Goal: Task Accomplishment & Management: Manage account settings

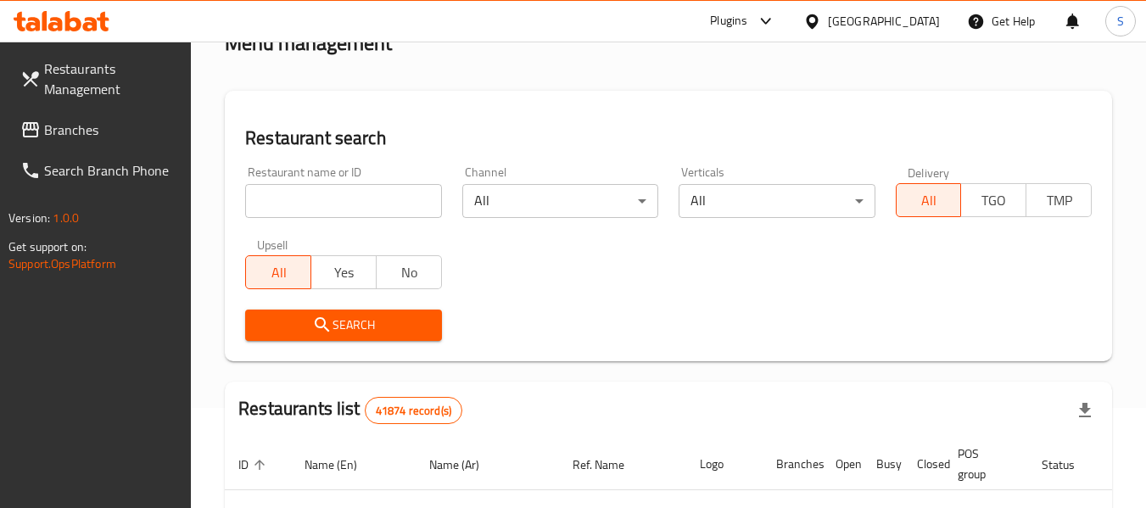
scroll to position [68, 0]
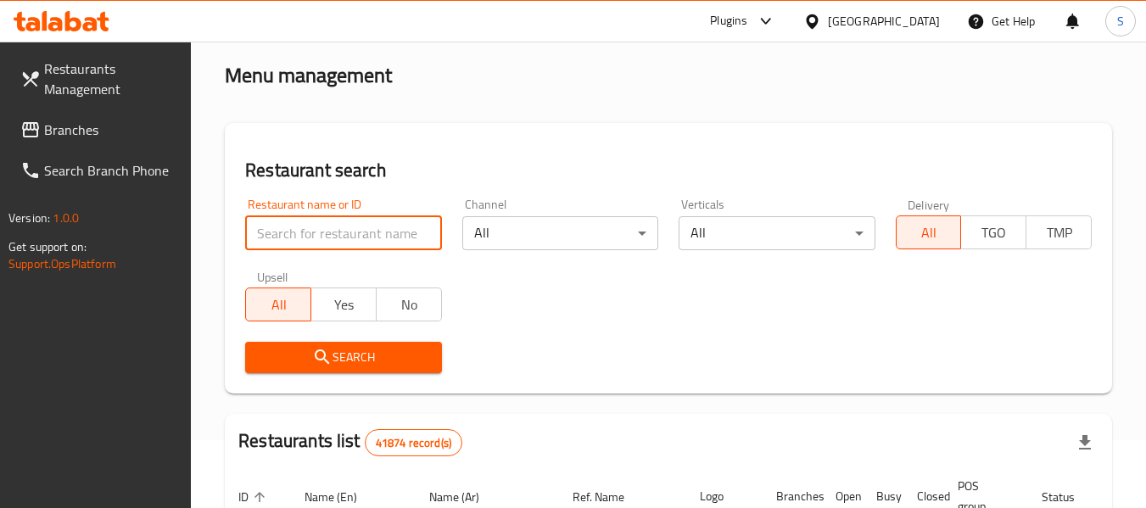
paste input "707356"
type input "707356"
click button "Search" at bounding box center [343, 357] width 196 height 31
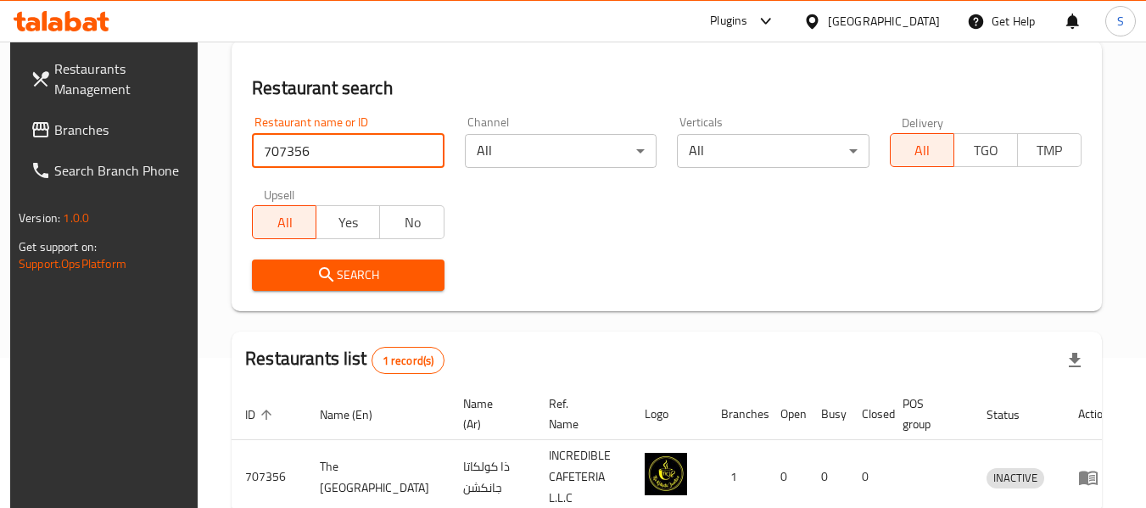
scroll to position [234, 0]
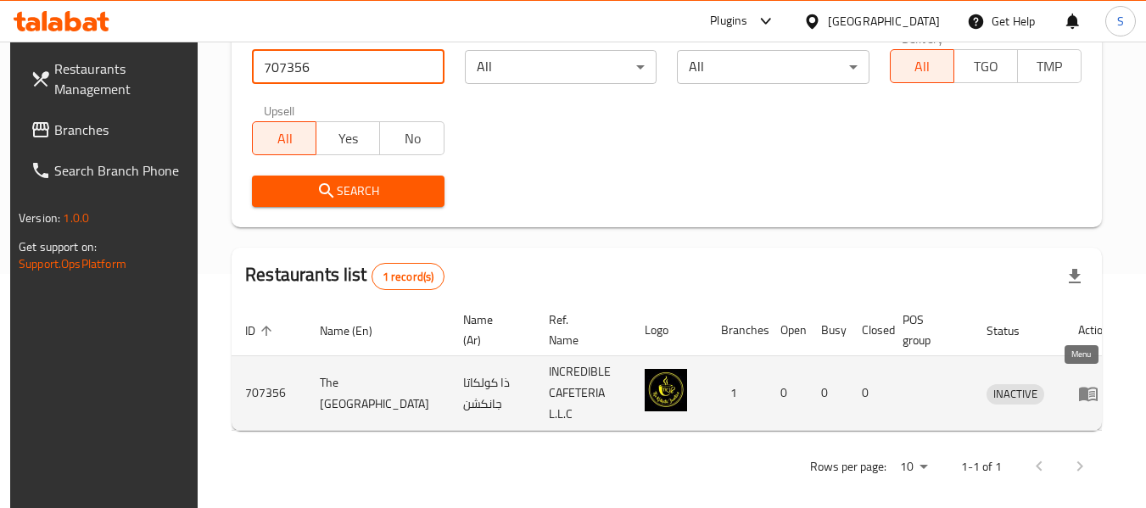
click at [1083, 384] on icon "enhanced table" at bounding box center [1088, 394] width 20 height 20
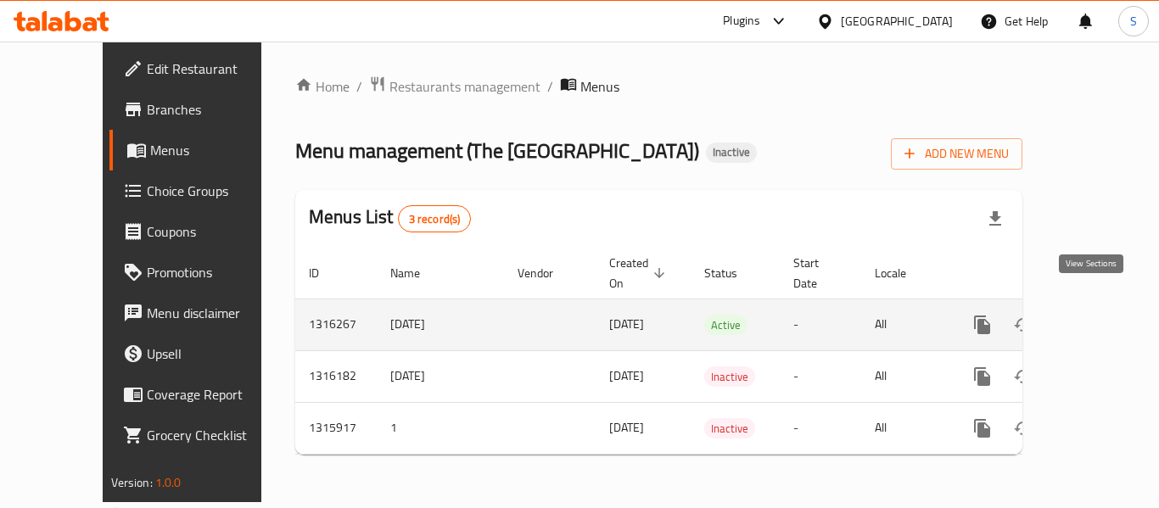
click at [1095, 315] on icon "enhanced table" at bounding box center [1105, 325] width 20 height 20
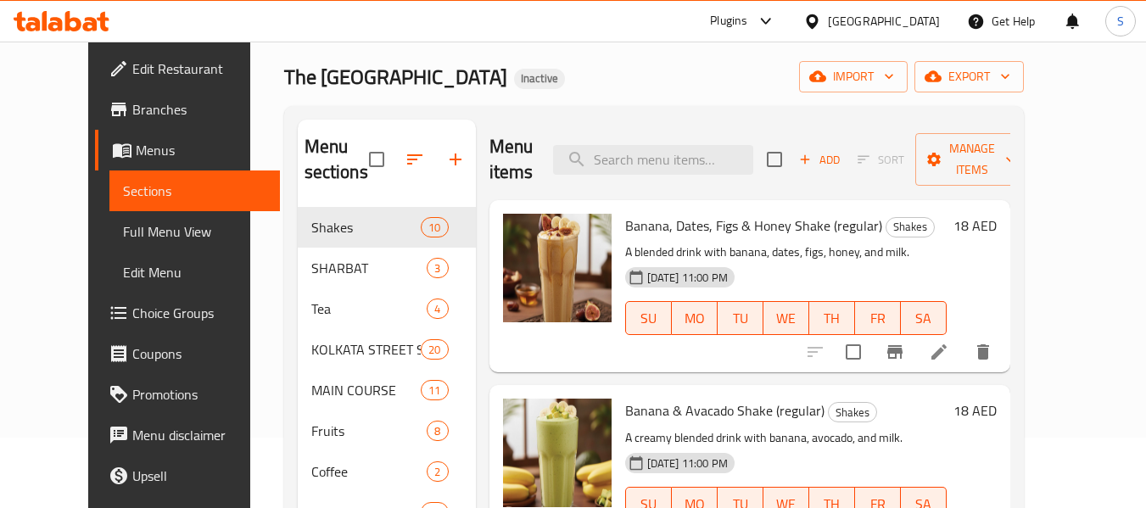
scroll to position [85, 0]
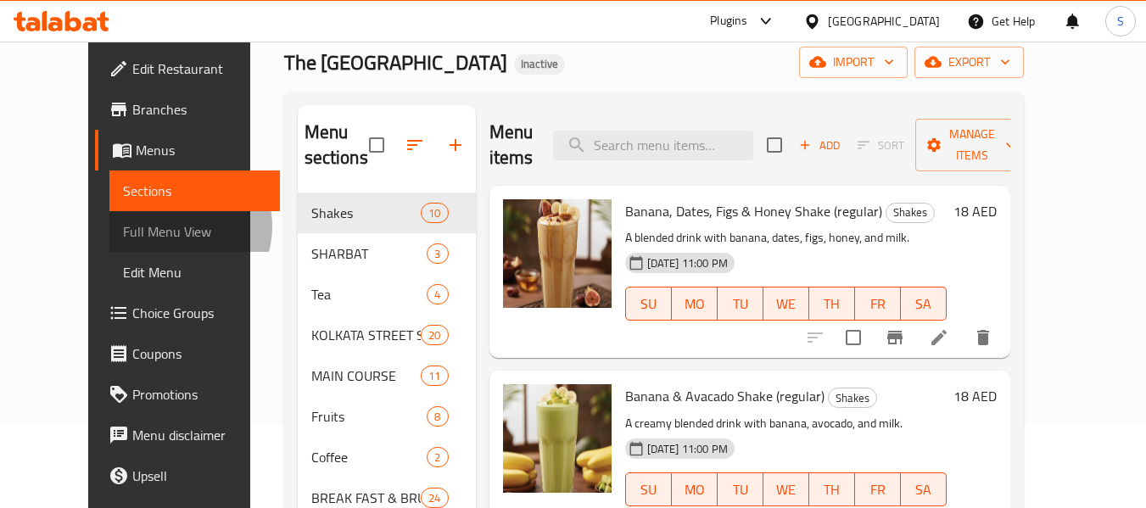
click at [123, 227] on span "Full Menu View" at bounding box center [194, 231] width 143 height 20
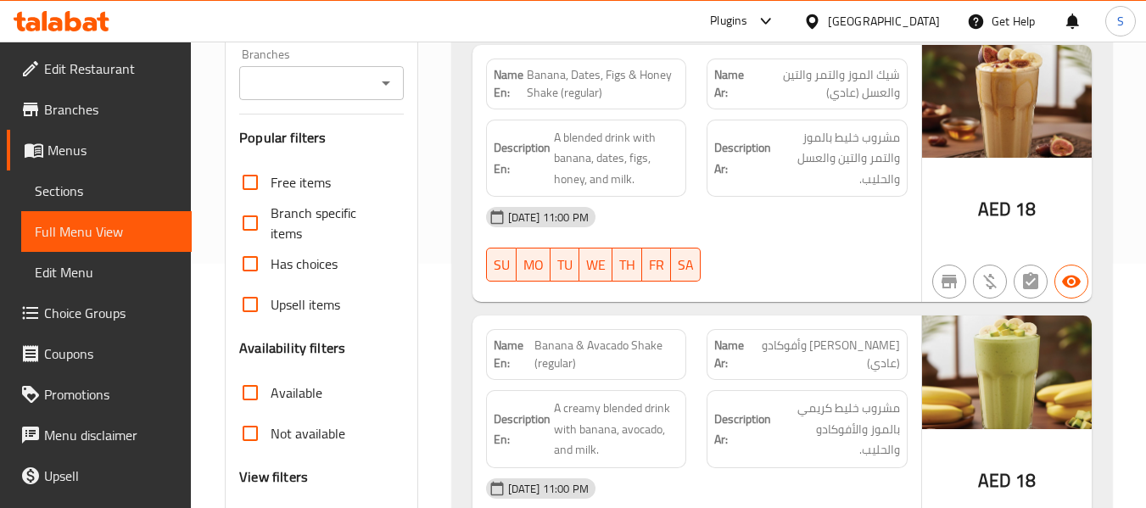
scroll to position [424, 0]
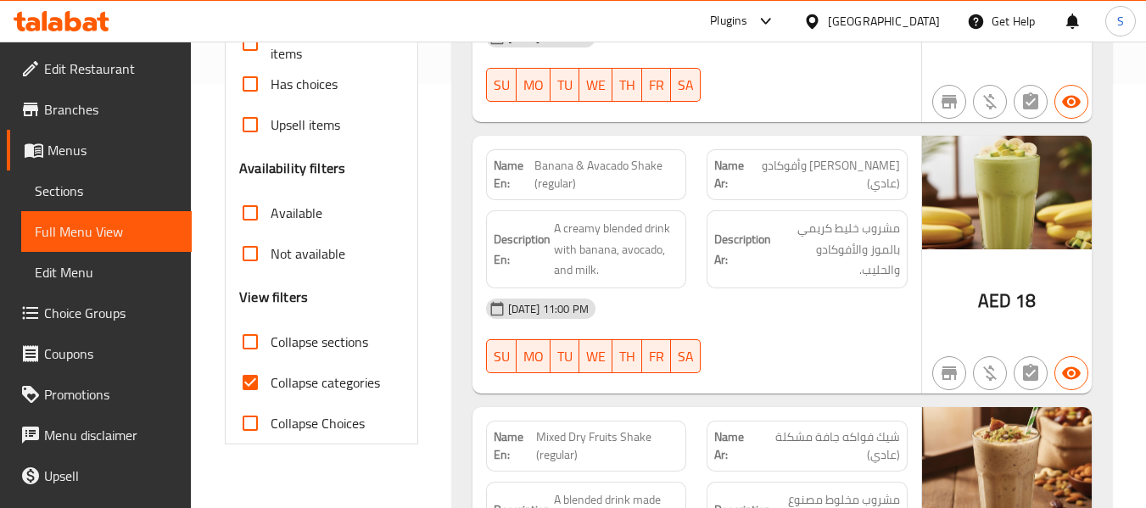
click at [325, 384] on span "Collapse categories" at bounding box center [325, 382] width 109 height 20
click at [271, 384] on input "Collapse categories" at bounding box center [250, 382] width 41 height 41
checkbox input "false"
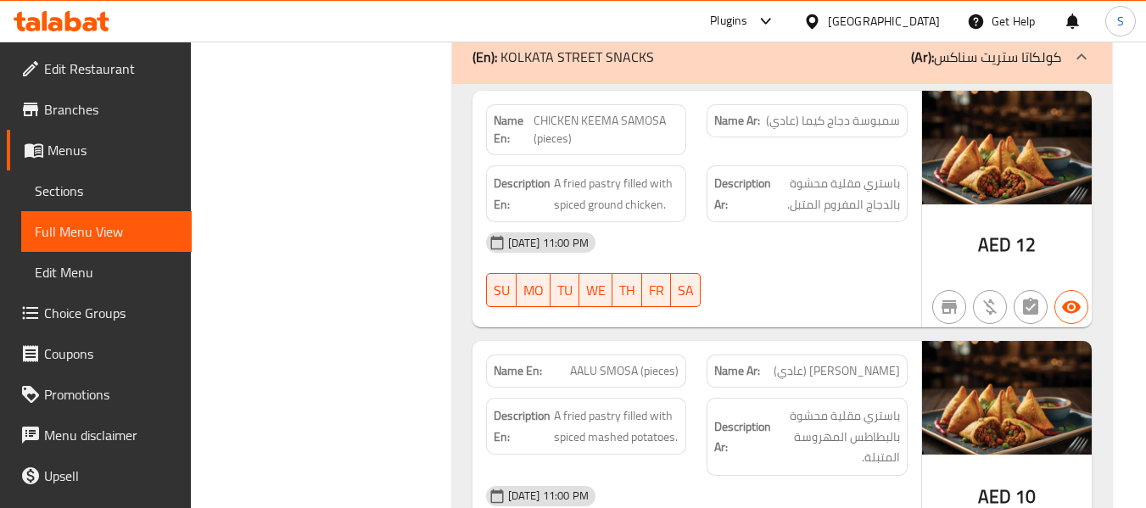
scroll to position [6248, 0]
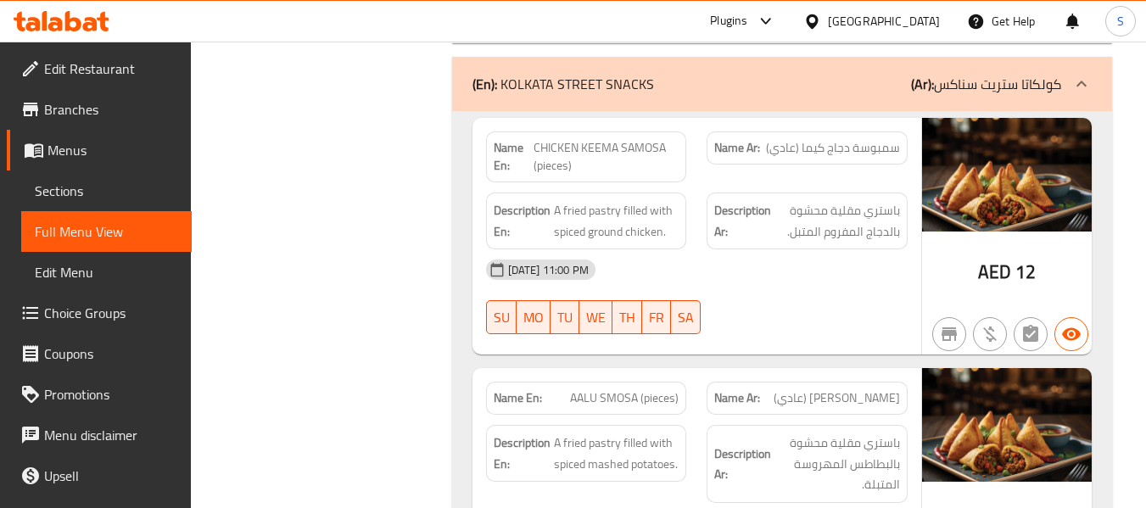
click at [561, 154] on span "CHICKEN KEEMA SAMOSA (pieces)" at bounding box center [606, 157] width 145 height 36
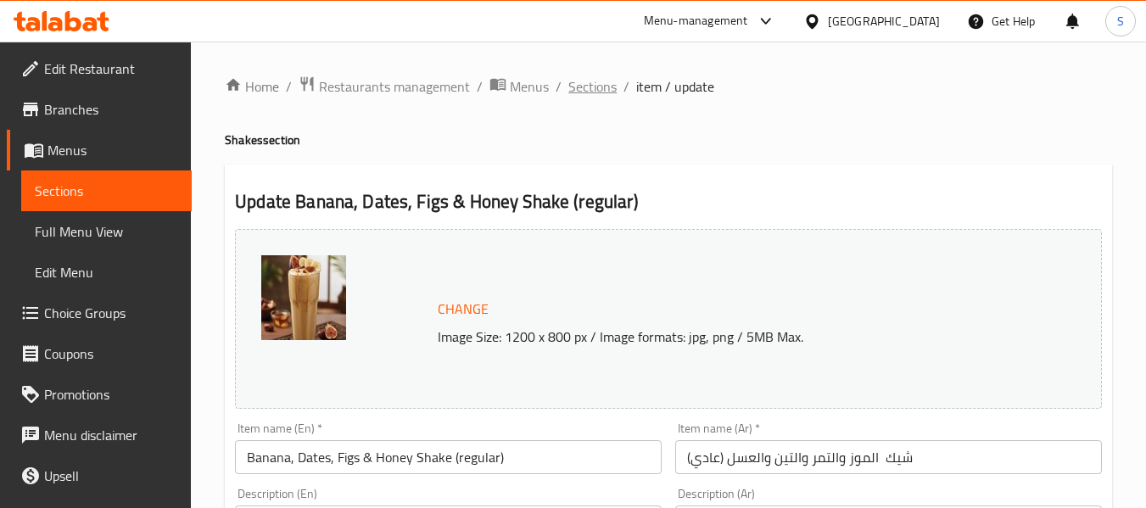
click at [581, 89] on span "Sections" at bounding box center [592, 86] width 48 height 20
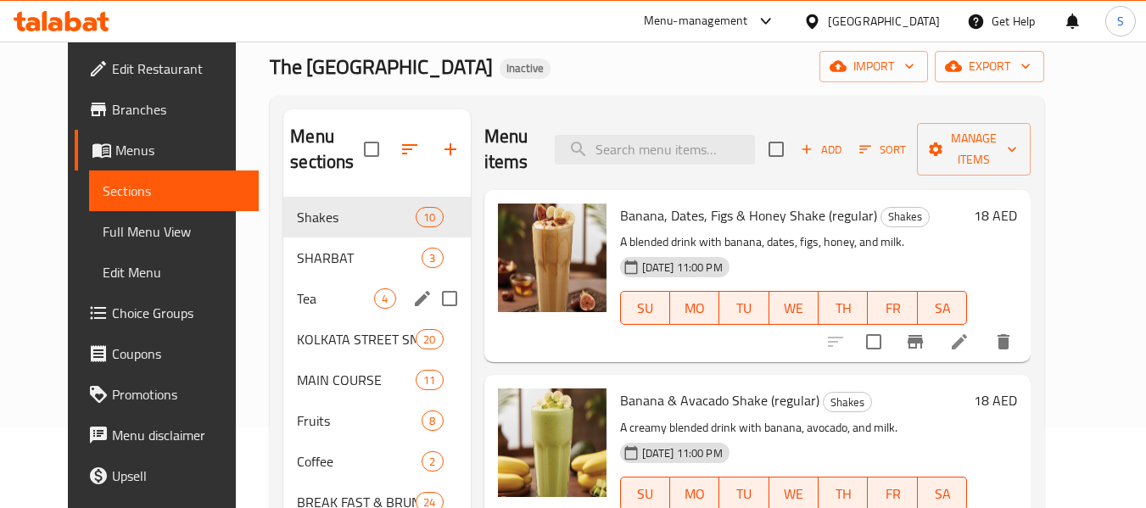
scroll to position [85, 0]
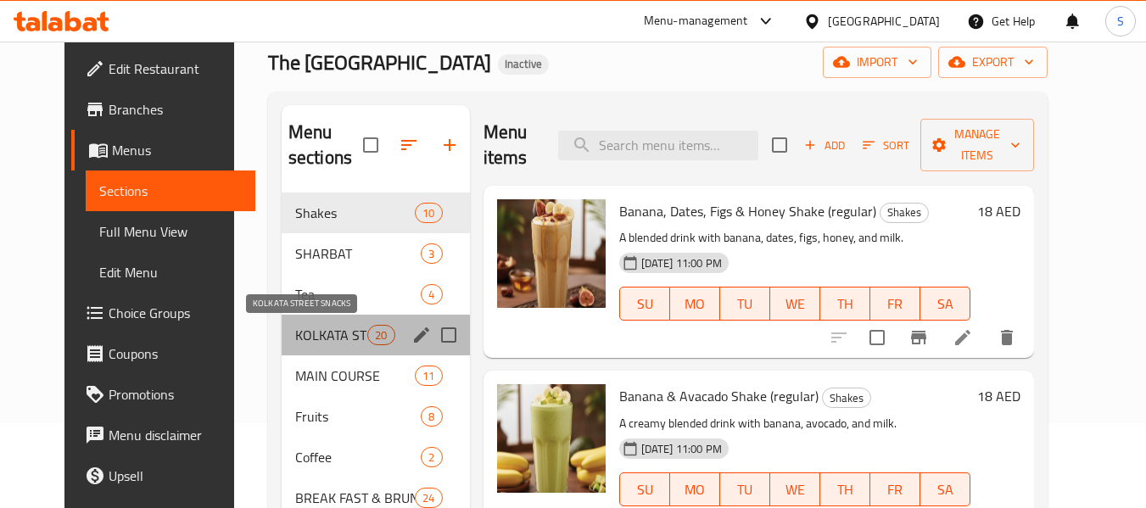
click at [314, 325] on span "KOLKATA STREET SNACKS" at bounding box center [331, 335] width 72 height 20
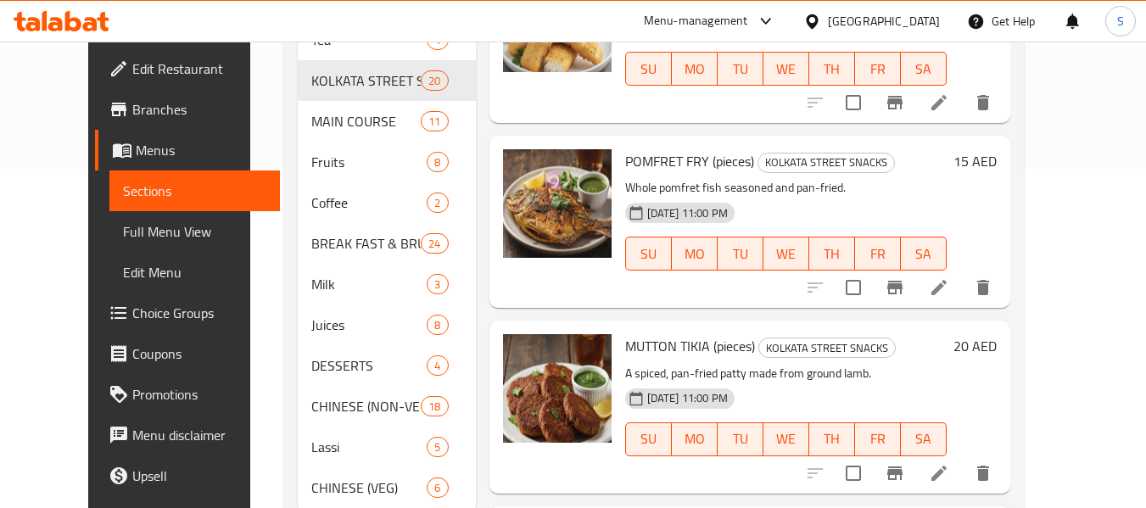
scroll to position [394, 0]
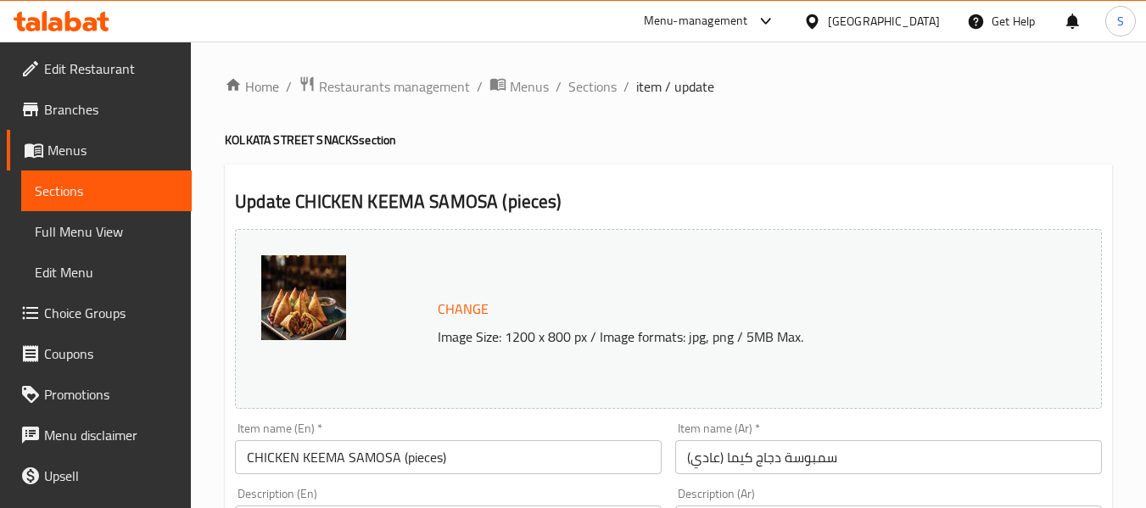
scroll to position [85, 0]
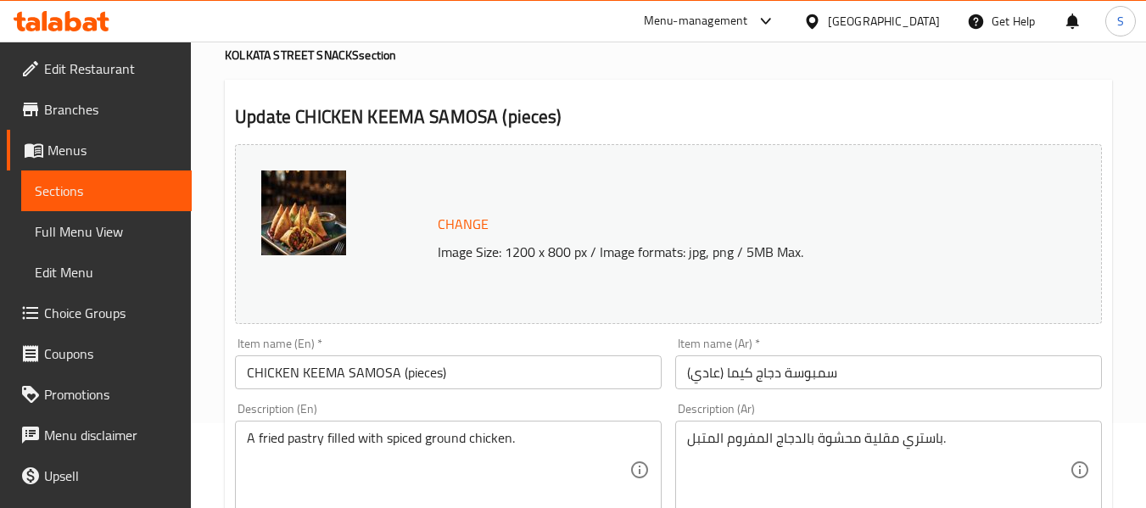
click at [716, 373] on input "سمبوسة دجاج كيما (عادي)" at bounding box center [888, 373] width 427 height 34
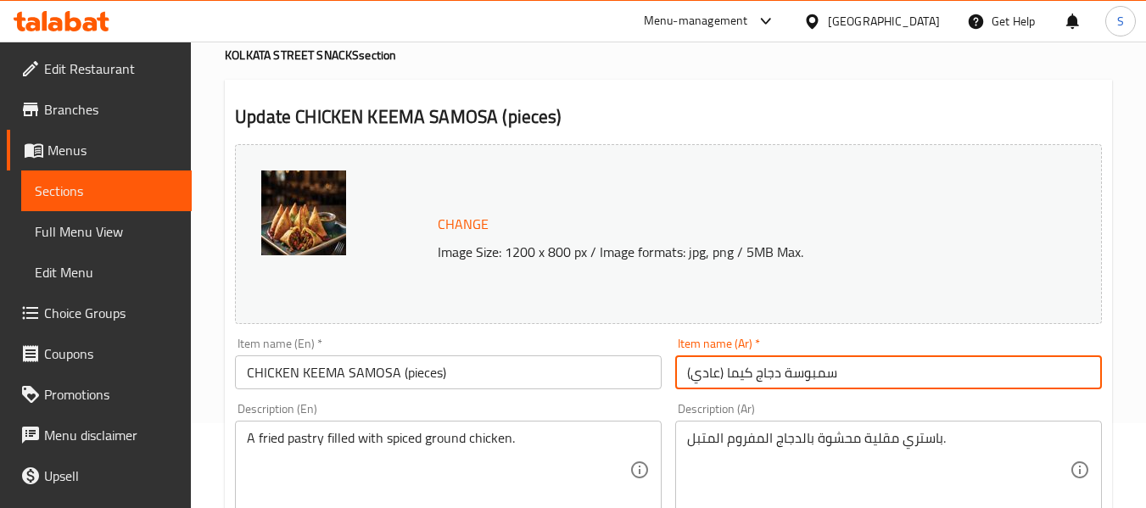
click at [716, 373] on input "سمبوسة دجاج كيما (عادي)" at bounding box center [888, 373] width 427 height 34
click at [709, 372] on input "سمبوسة دجاج كيما (قطع)" at bounding box center [888, 373] width 427 height 34
type input "سمبوسة دجاج كيما (قطع)"
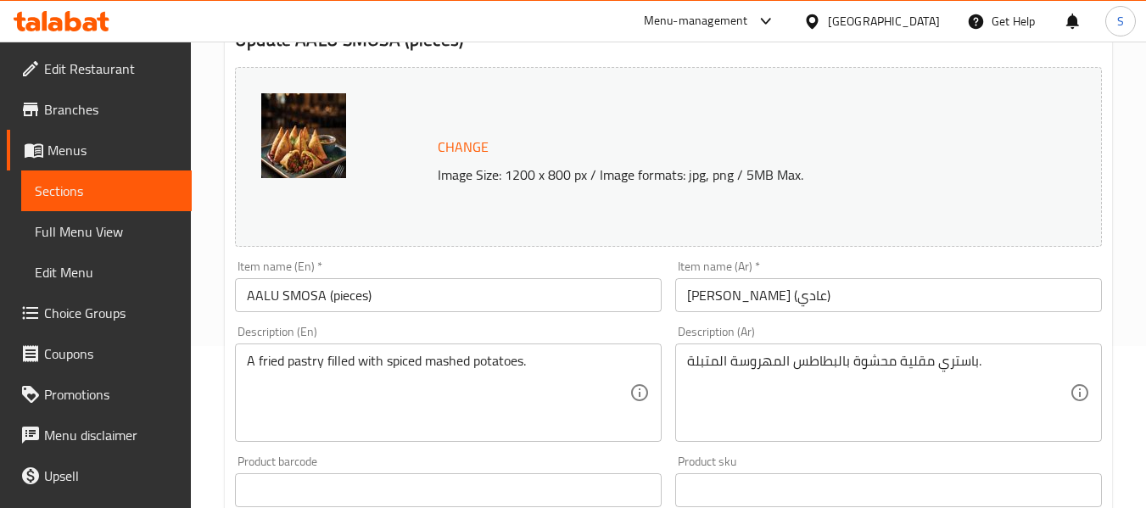
scroll to position [170, 0]
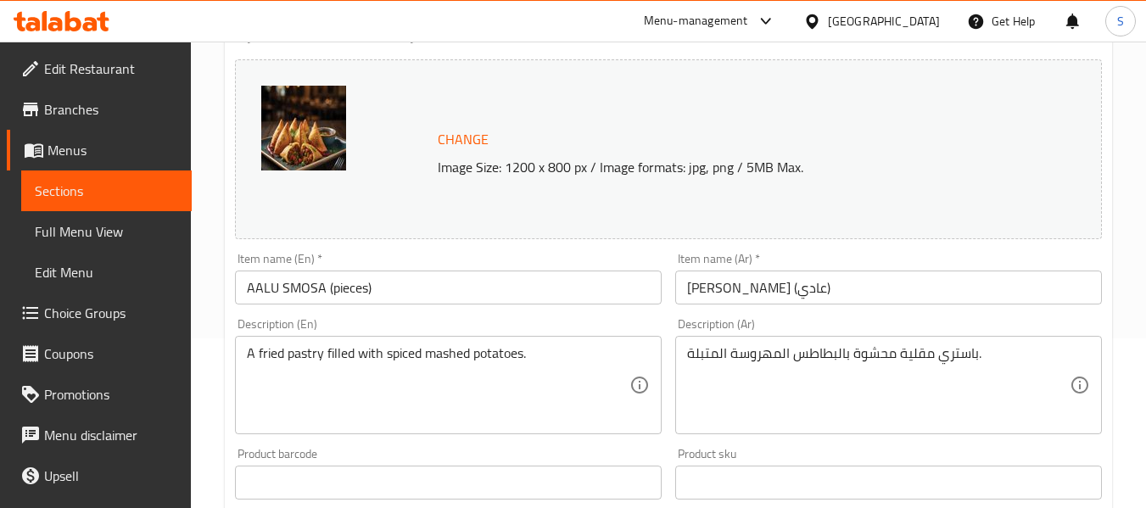
click at [709, 294] on input "[PERSON_NAME] (عادي)" at bounding box center [888, 288] width 427 height 34
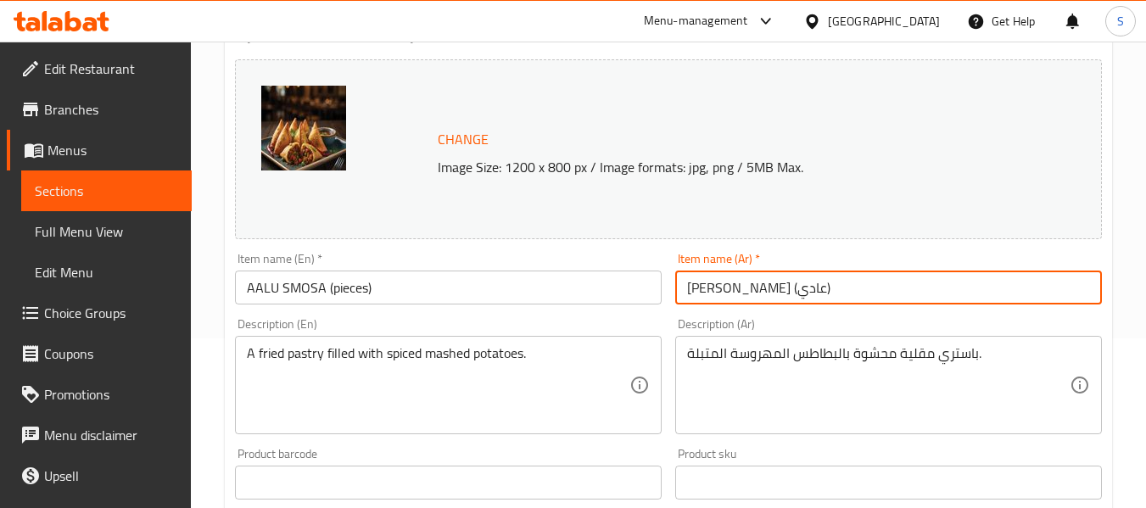
paste input "قطع"
type input "آلو سمبوسة (قطع)"
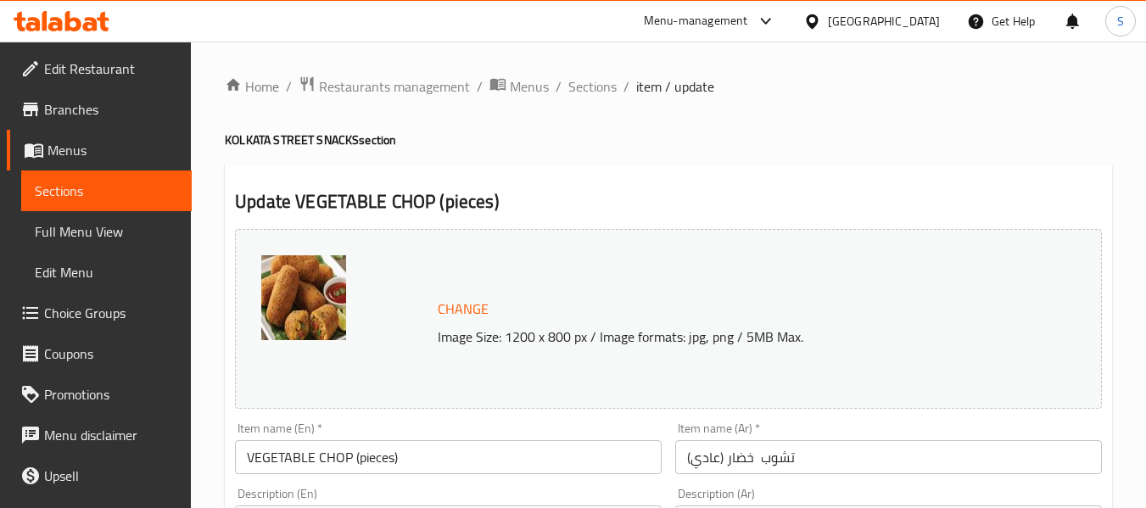
click at [703, 451] on input "تشوب خضار (عادي)" at bounding box center [888, 457] width 427 height 34
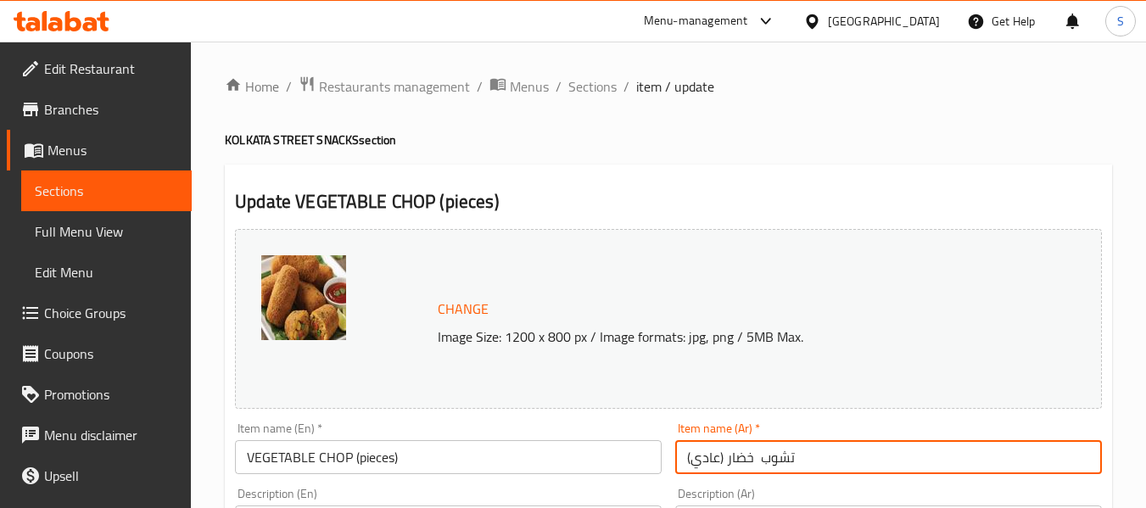
click at [703, 451] on input "تشوب خضار (عادي)" at bounding box center [888, 457] width 427 height 34
paste input "قطع"
type input "تشوب خضار (قطع)"
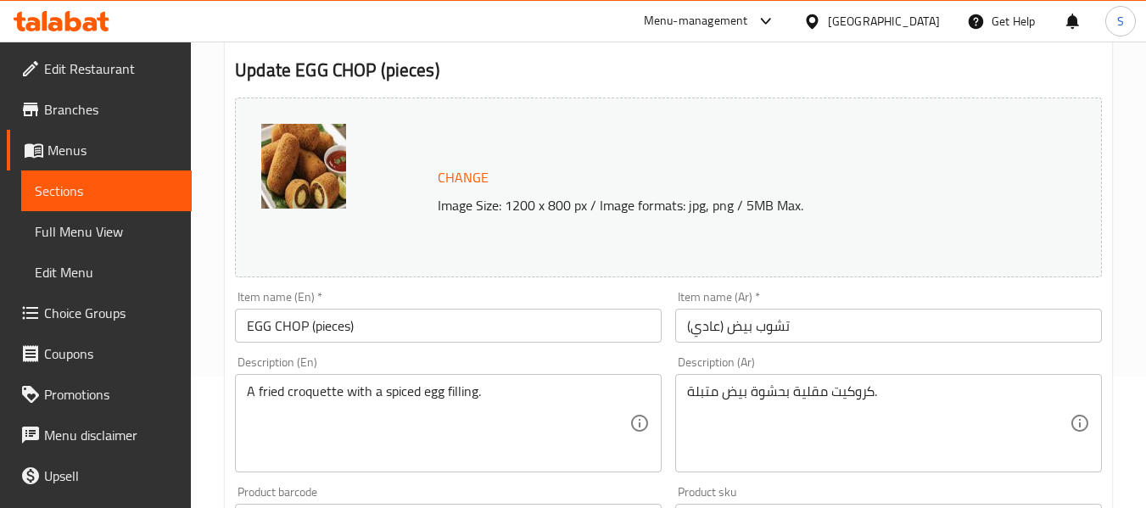
scroll to position [170, 0]
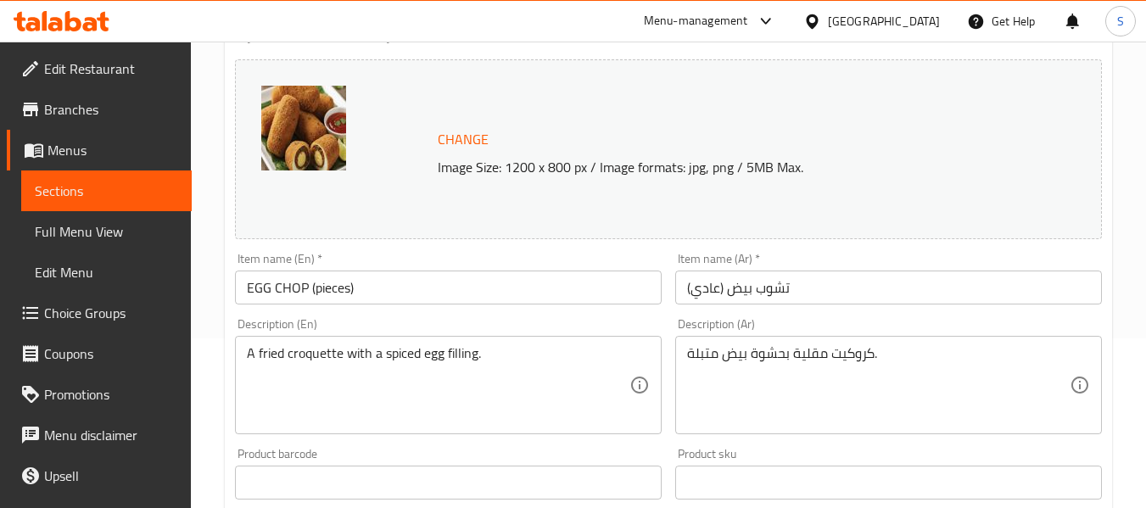
click at [714, 283] on input "تشوب بيض (عادي)" at bounding box center [888, 288] width 427 height 34
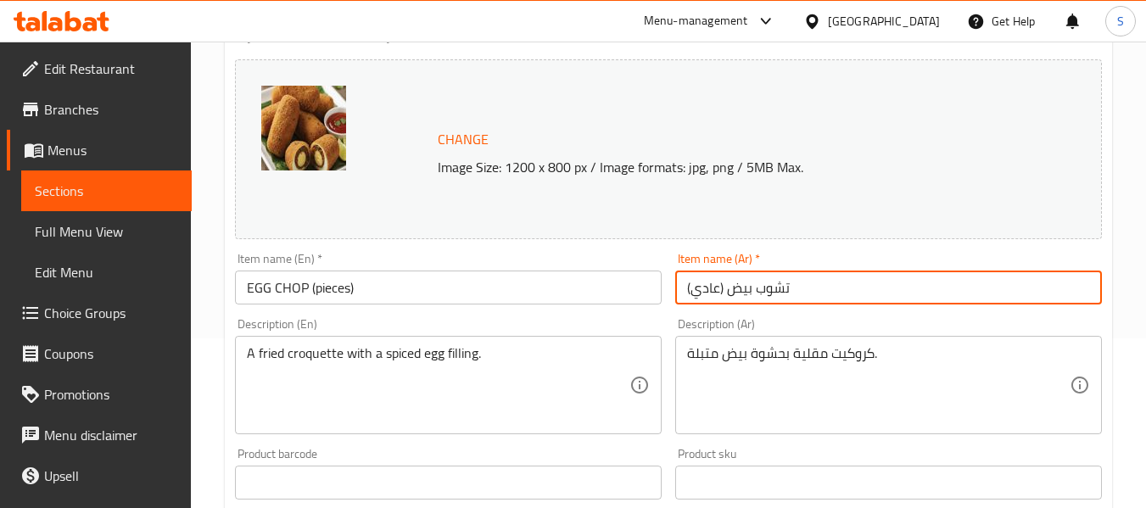
paste input "قطع"
type input "تشوب بيض (قطع)"
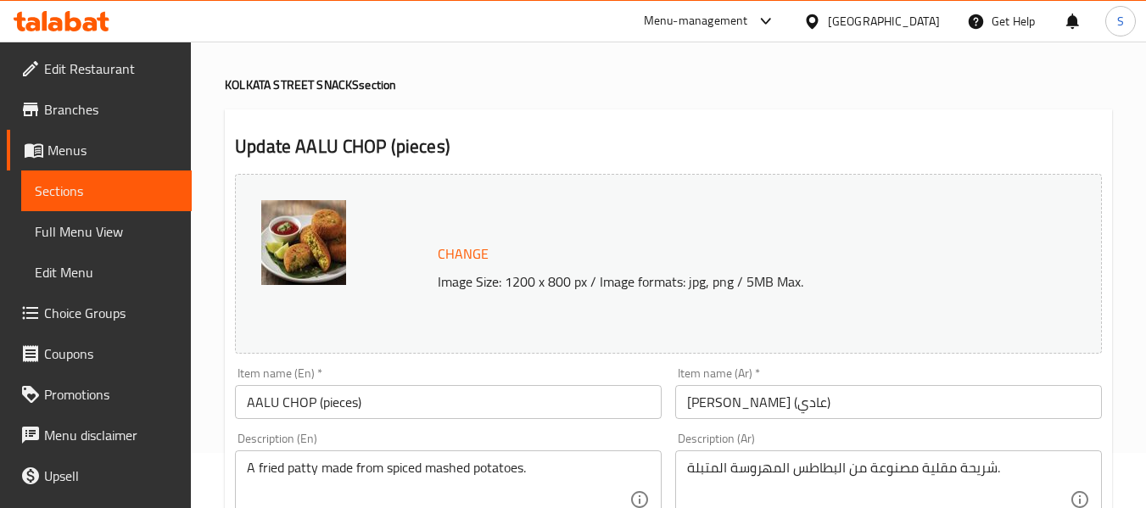
scroll to position [85, 0]
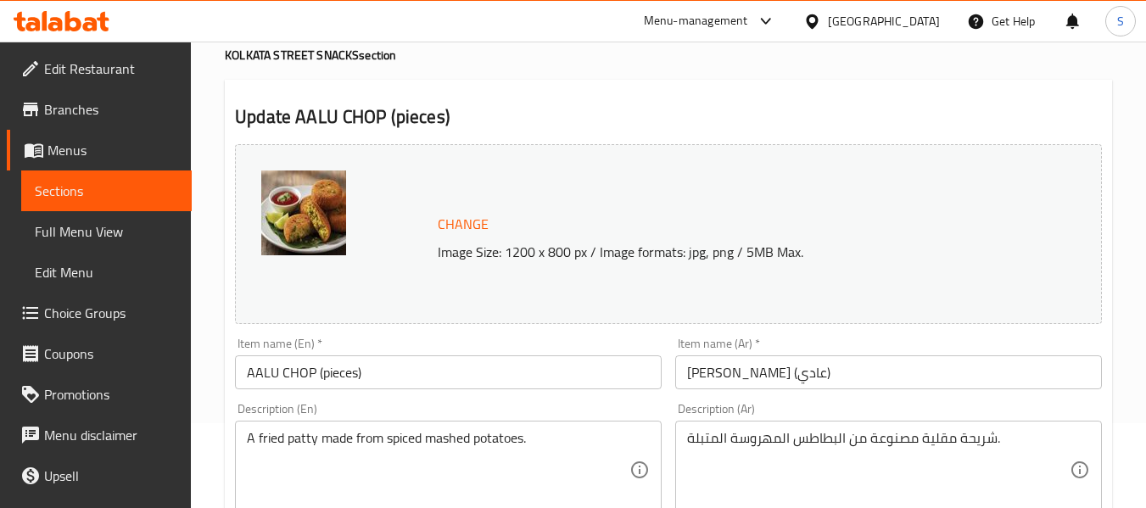
click at [704, 383] on input "[PERSON_NAME] (عادي)" at bounding box center [888, 373] width 427 height 34
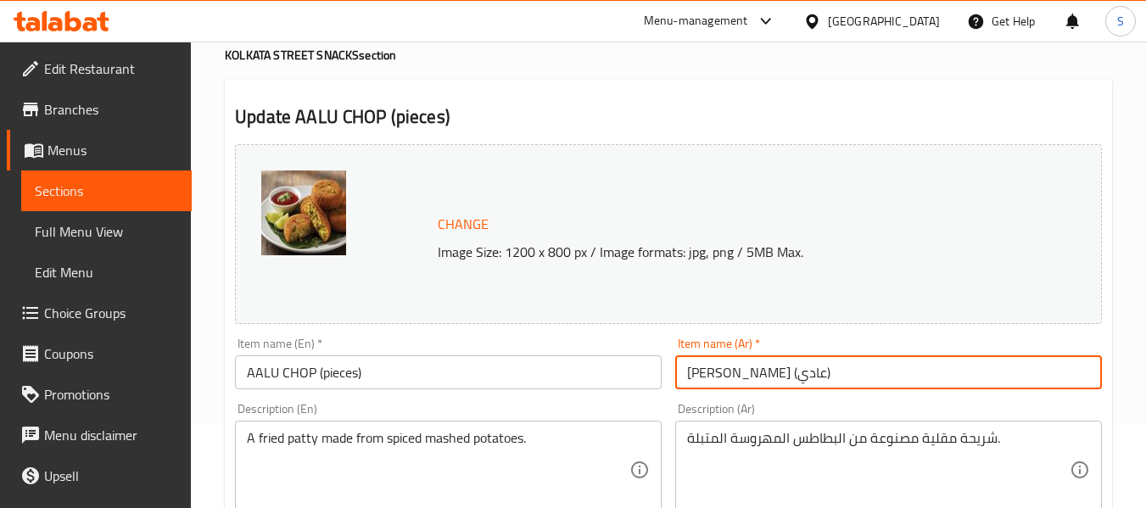
click at [704, 383] on input "[PERSON_NAME] (عادي)" at bounding box center [888, 373] width 427 height 34
paste input "قطع"
type input "آلو تشوب (قطع)"
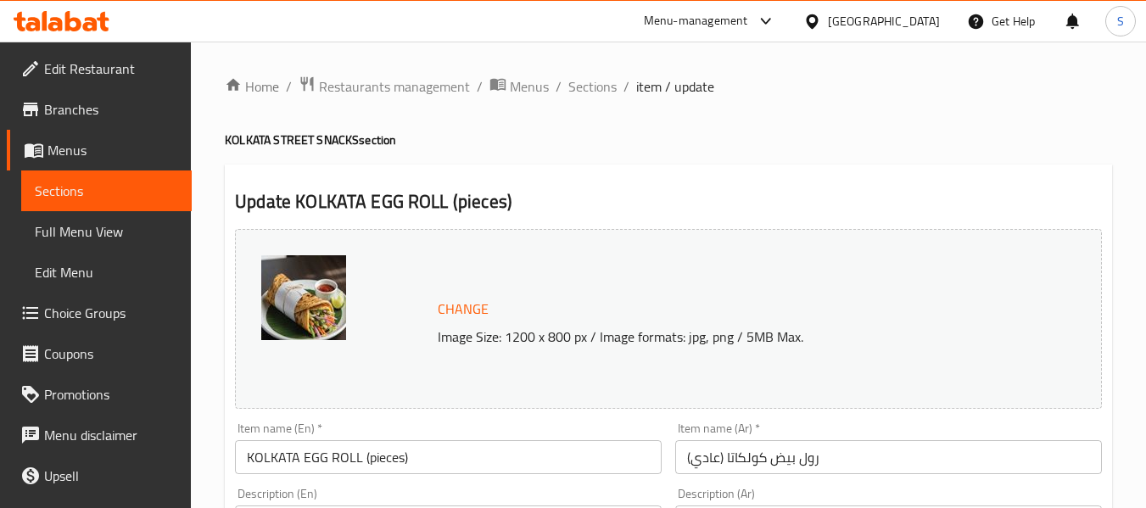
scroll to position [85, 0]
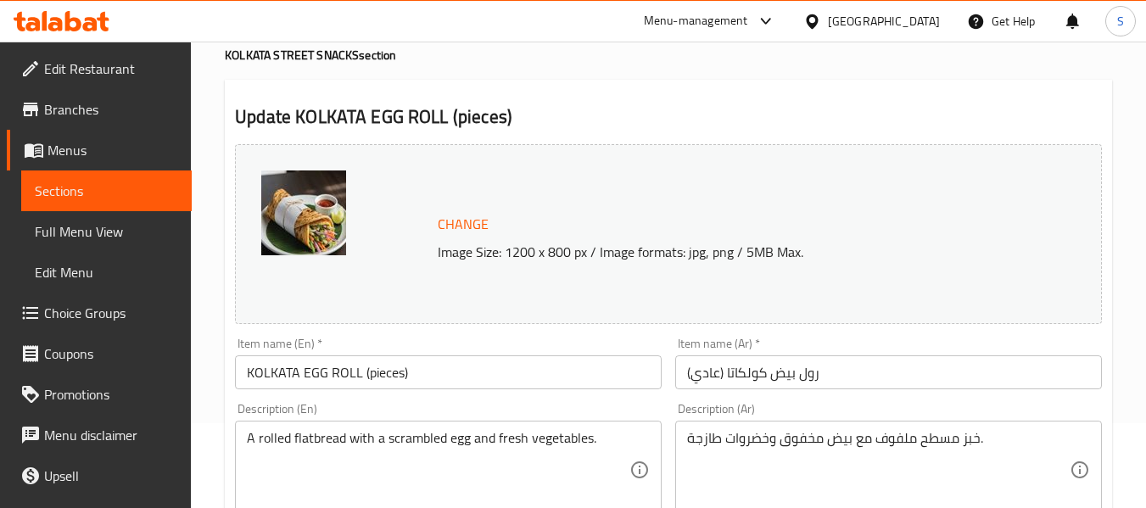
click at [701, 368] on input "رول بيض كولكاتا (عادي)" at bounding box center [888, 373] width 427 height 34
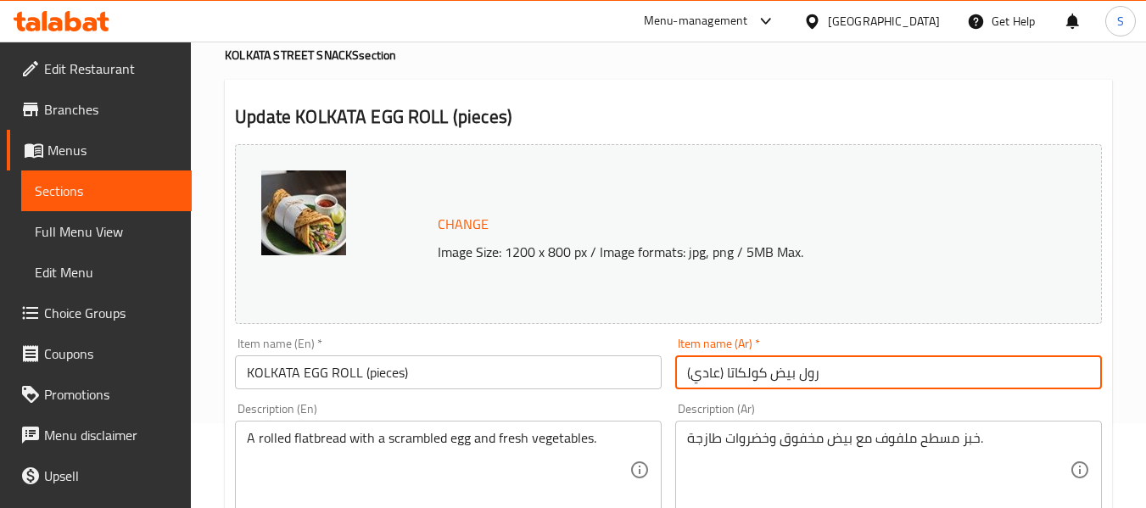
click at [701, 368] on input "رول بيض كولكاتا (عادي)" at bounding box center [888, 373] width 427 height 34
paste input "قطع"
type input "رول بيض كولكاتا (قطع)"
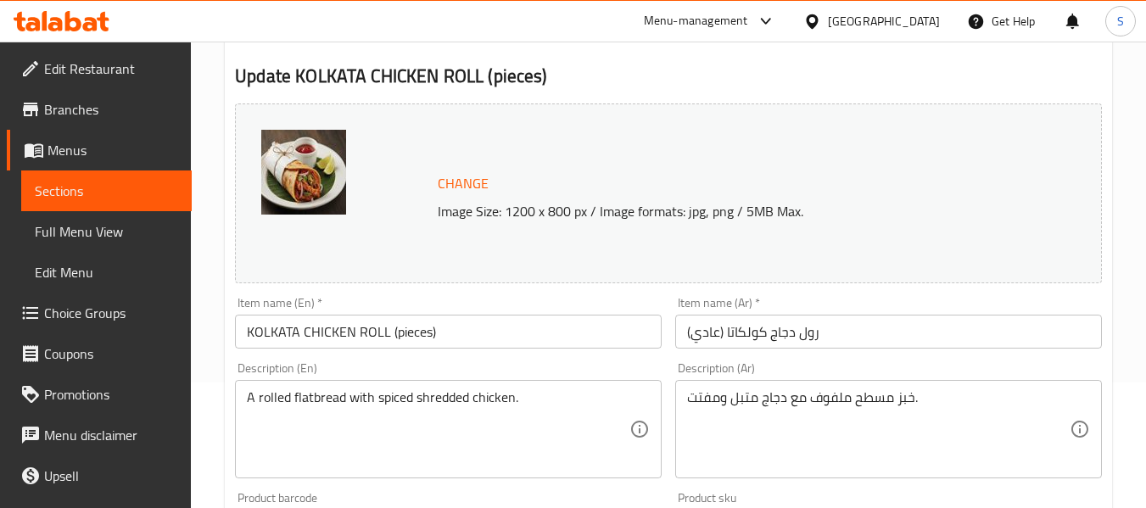
scroll to position [170, 0]
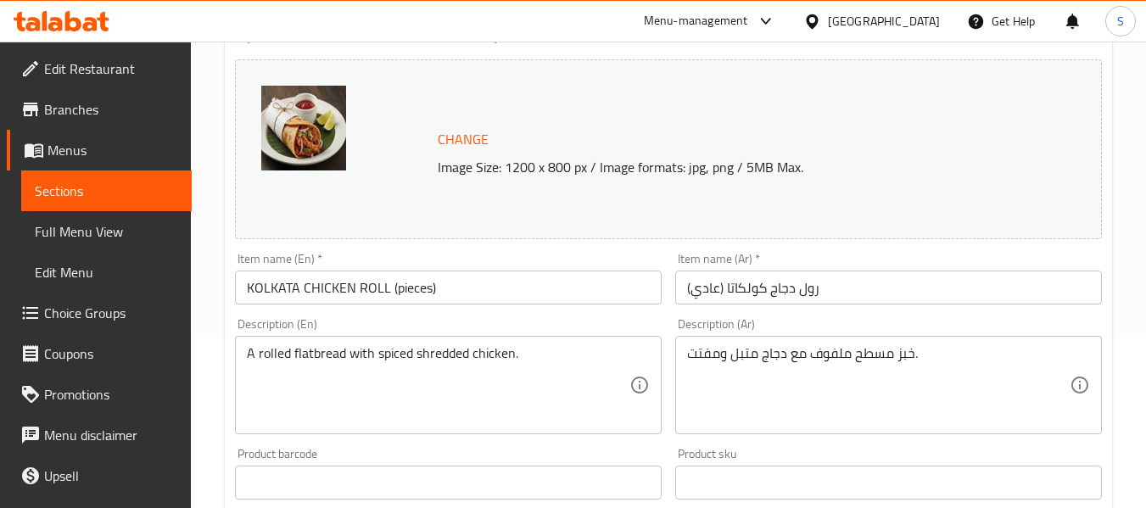
click at [709, 293] on input "رول دجاج كولكاتا (عادي)" at bounding box center [888, 288] width 427 height 34
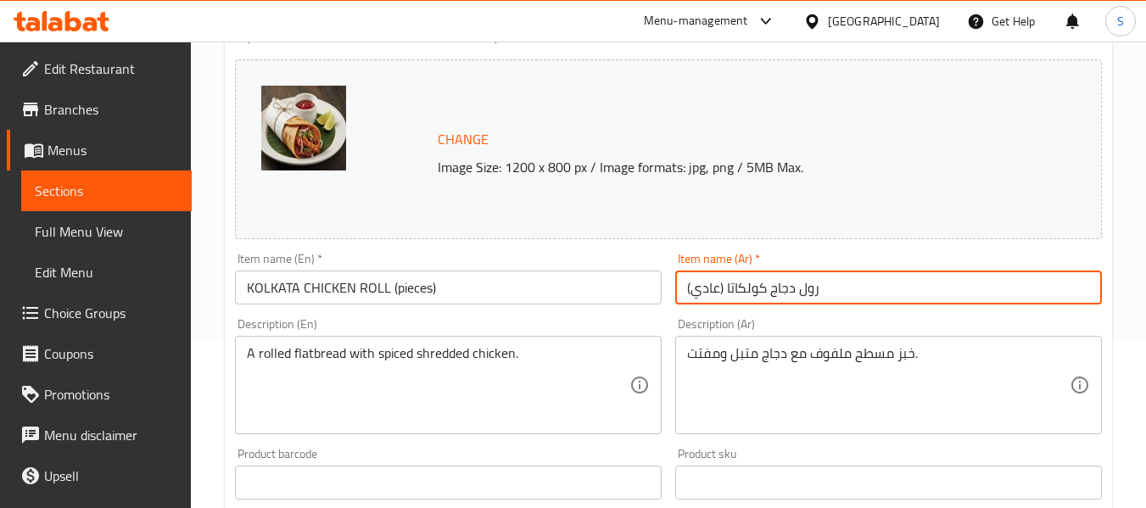
click at [709, 293] on input "رول دجاج كولكاتا (عادي)" at bounding box center [888, 288] width 427 height 34
paste input "قطع"
type input "رول دجاج كولكاتا (قطع)"
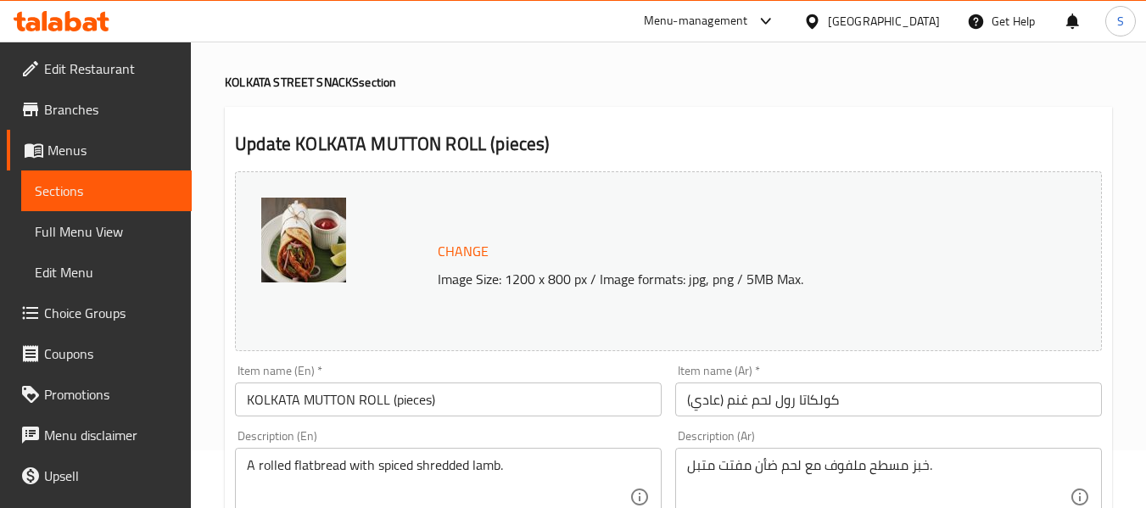
scroll to position [85, 0]
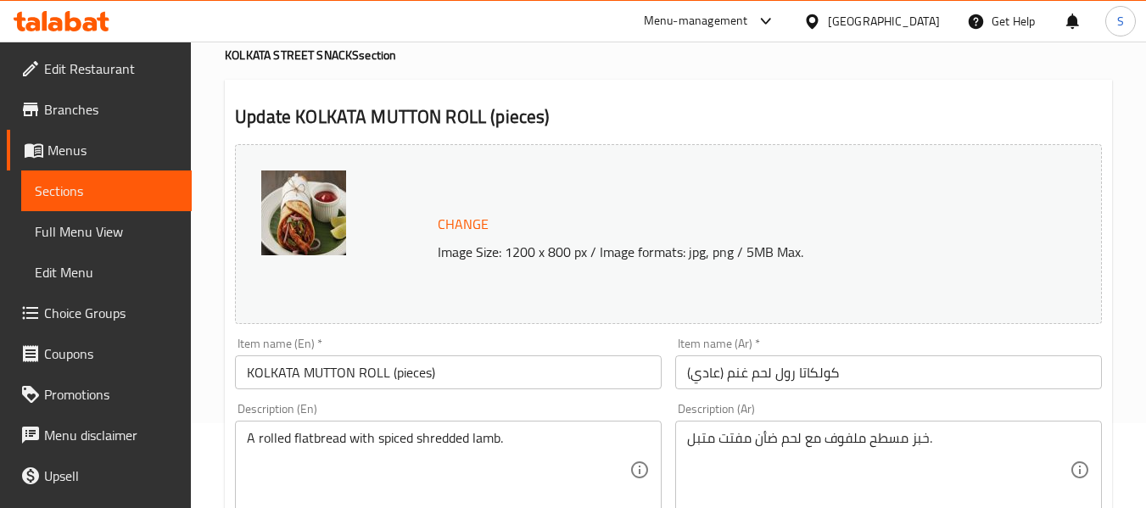
click at [703, 367] on input "كولكاتا رول لحم غنم (عادي)" at bounding box center [888, 373] width 427 height 34
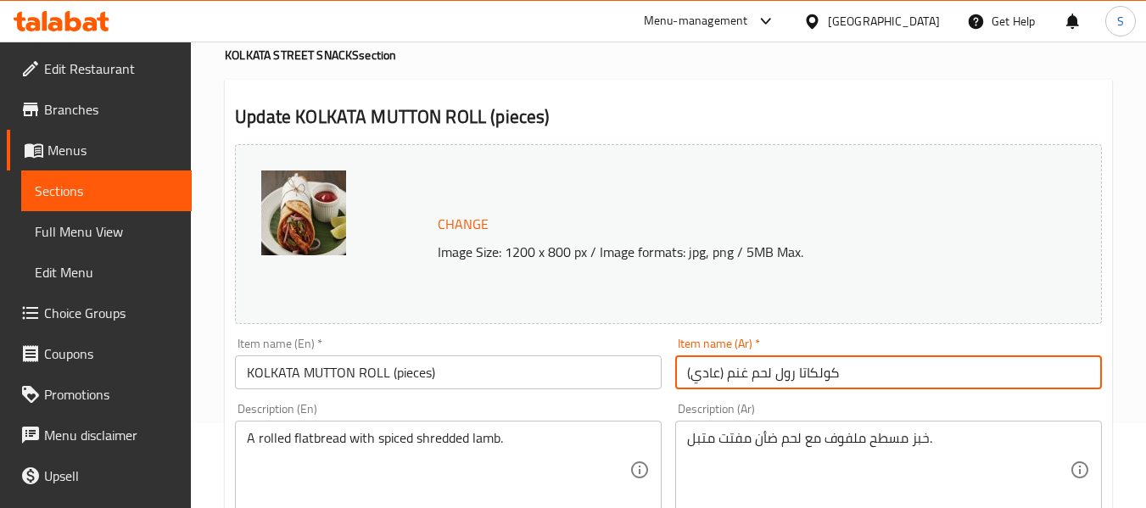
paste input "قطع"
type input "كولكاتا رول لحم غنم (قطع)"
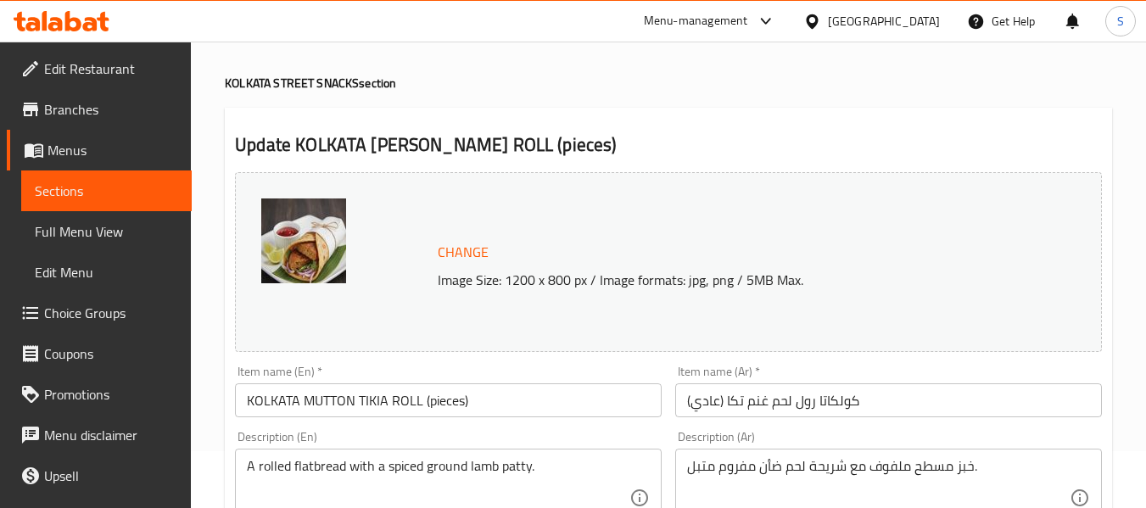
scroll to position [170, 0]
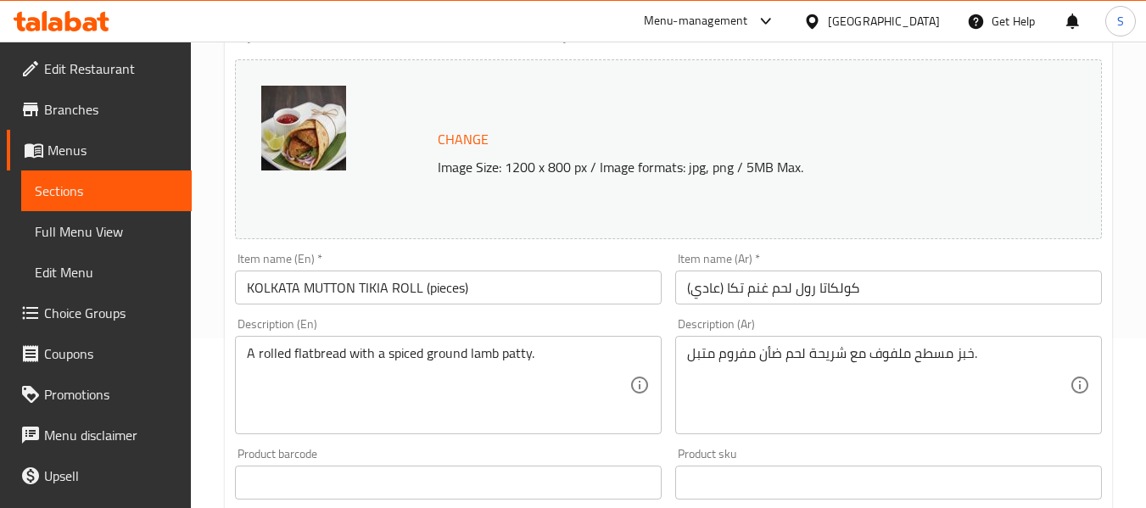
click at [706, 288] on input "كولكاتا رول لحم غنم تكا (عادي)" at bounding box center [888, 288] width 427 height 34
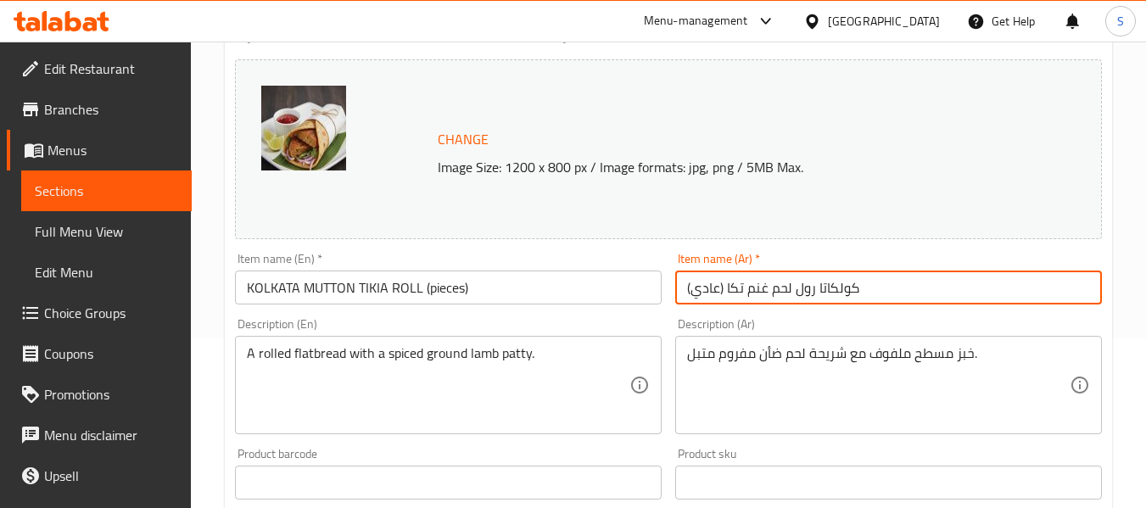
click at [706, 288] on input "كولكاتا رول لحم غنم تكا (عادي)" at bounding box center [888, 288] width 427 height 34
paste input "قطع"
type input "كولكاتا رول لحم غنم تكا (قطع)"
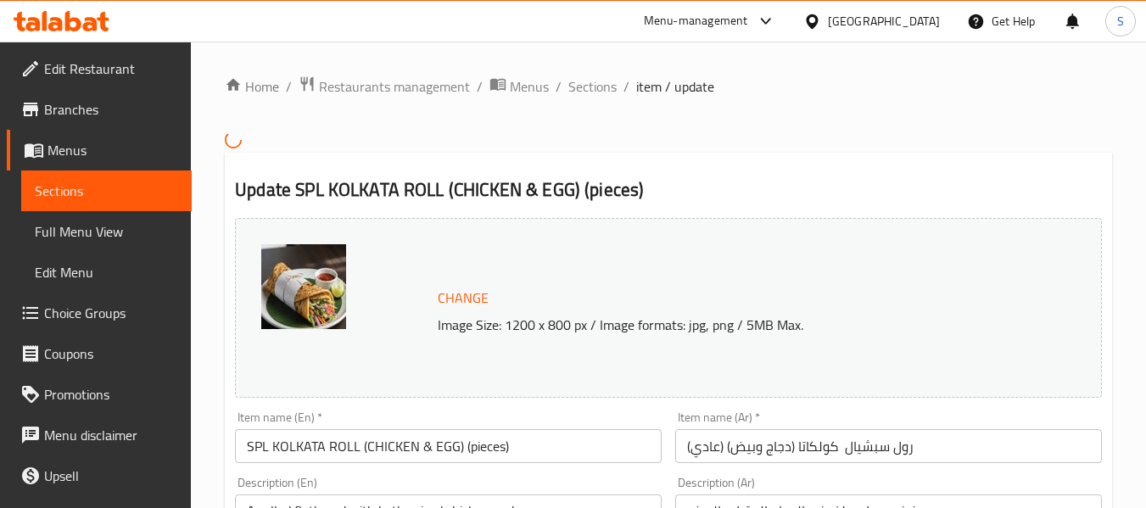
click at [702, 443] on input "رول سبشيال كولكاتا (دجاج وبيض) (عادي)" at bounding box center [888, 446] width 427 height 34
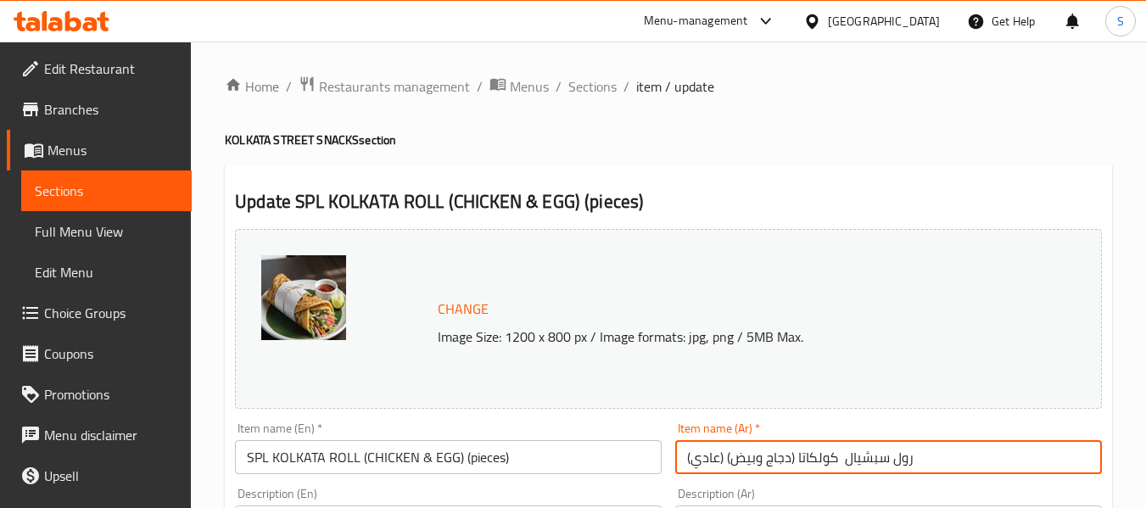
click at [702, 443] on input "رول سبشيال كولكاتا (دجاج وبيض) (عادي)" at bounding box center [888, 457] width 427 height 34
paste input "قطع"
type input "رول سبشيال كولكاتا (دجاج وبيض) (قطع)"
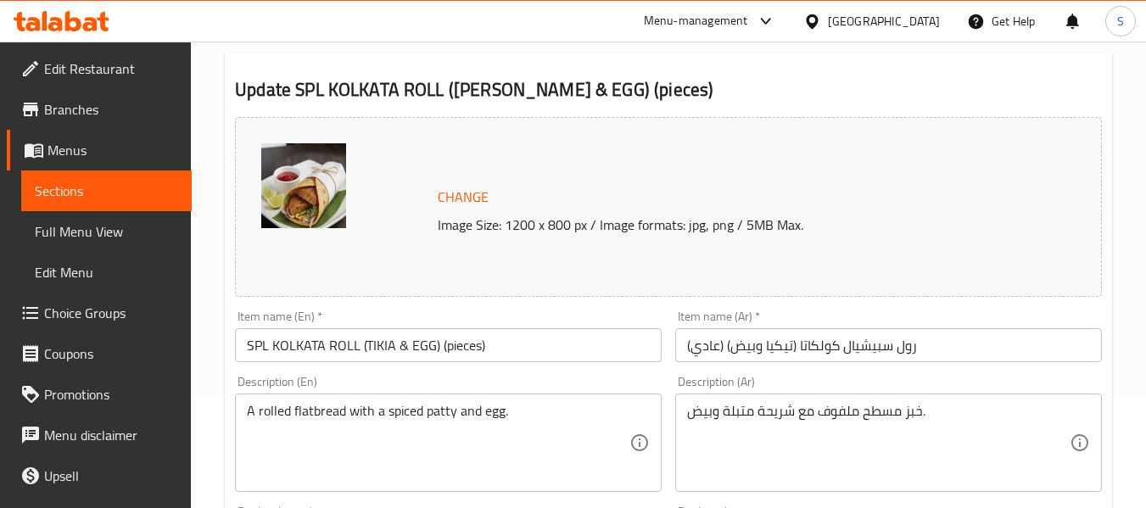
scroll to position [170, 0]
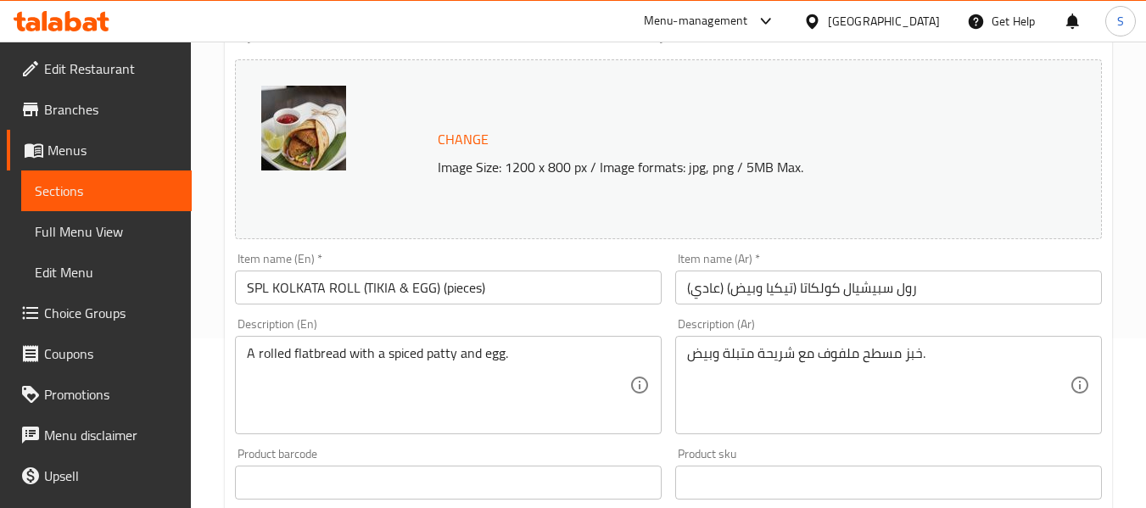
click at [697, 299] on input "رول سبيشيال كولكاتا (تيكيا وبيض) (عادي)" at bounding box center [888, 288] width 427 height 34
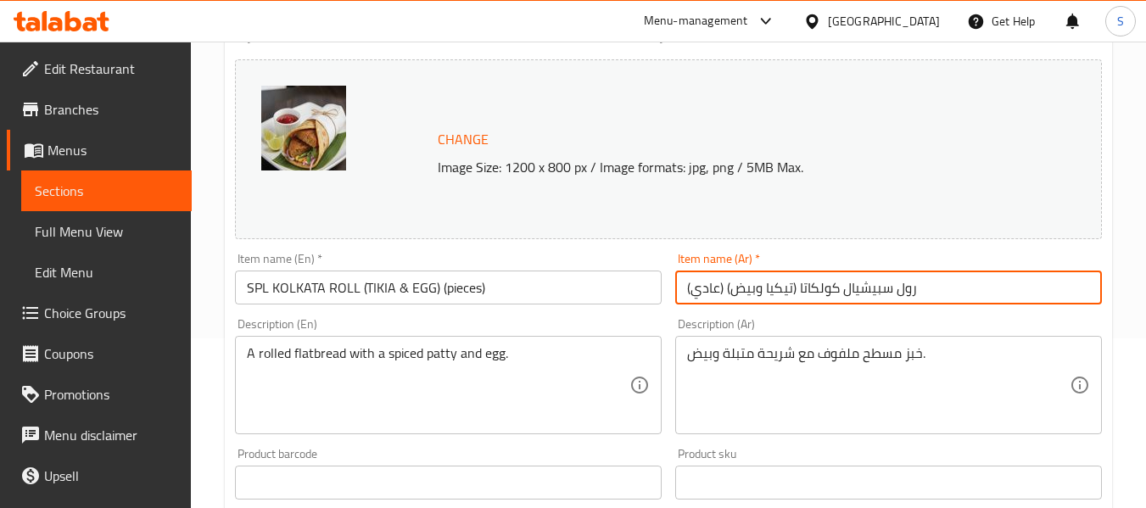
click at [697, 299] on input "رول سبيشيال كولكاتا (تيكيا وبيض) (عادي)" at bounding box center [888, 288] width 427 height 34
paste input "قطع"
type input "رول سبيشيال كولكاتا (تيكيا وبيض) (قطع)"
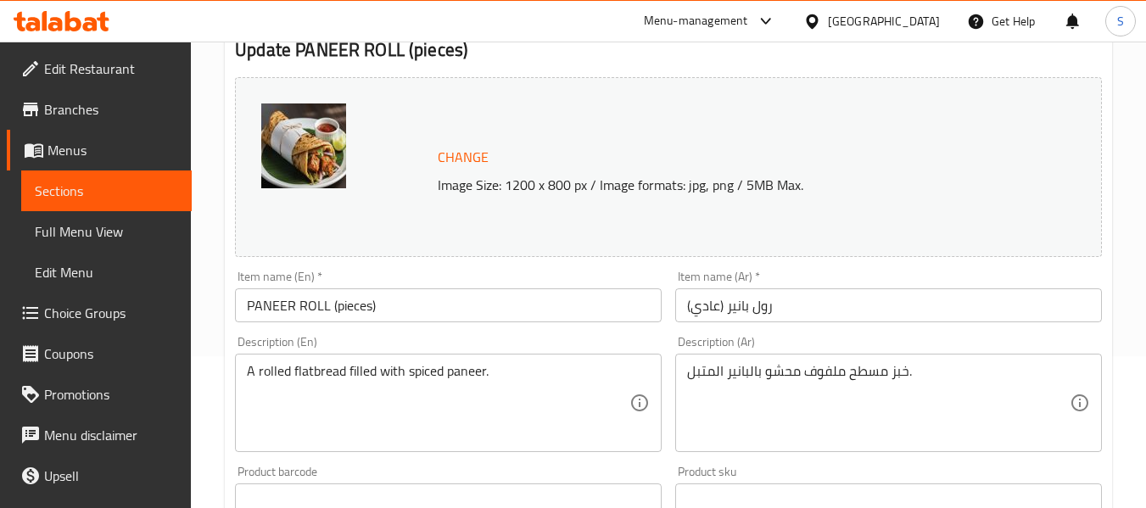
scroll to position [170, 0]
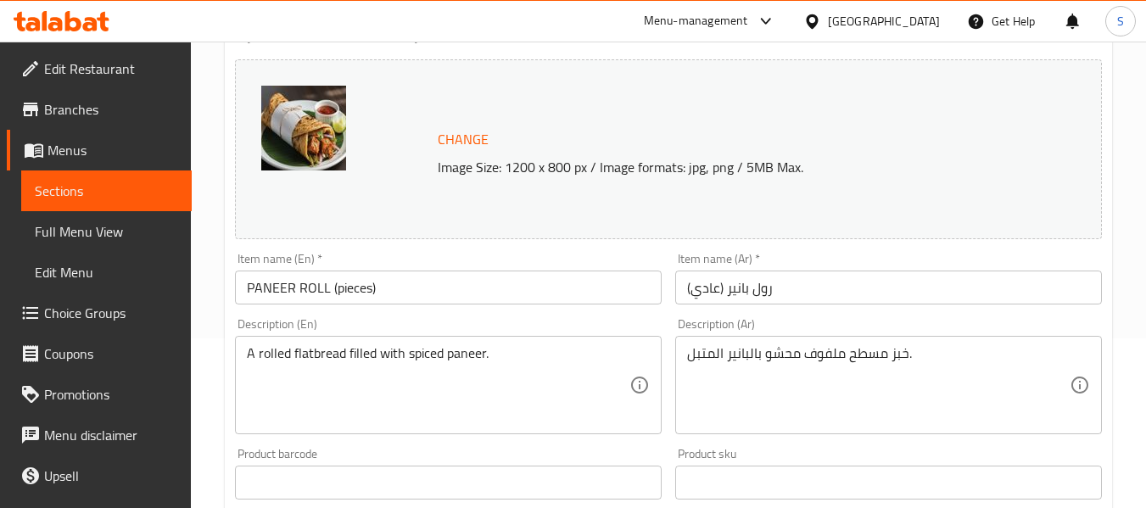
click at [714, 290] on input "رول بانير (عادي)" at bounding box center [888, 288] width 427 height 34
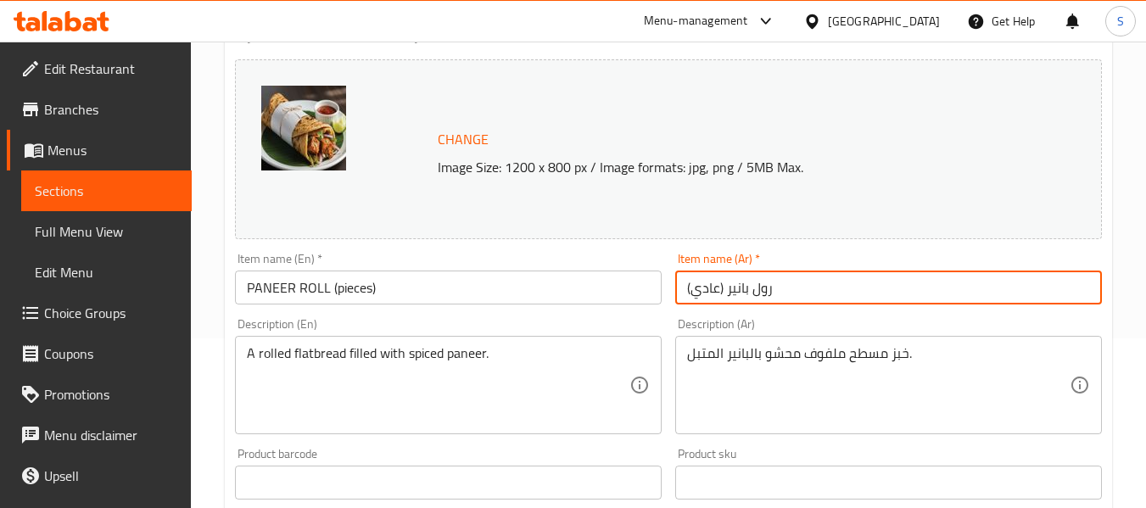
click at [714, 290] on input "رول بانير (عادي)" at bounding box center [888, 288] width 427 height 34
paste input "قطع"
type input "رول بانير (قطع)"
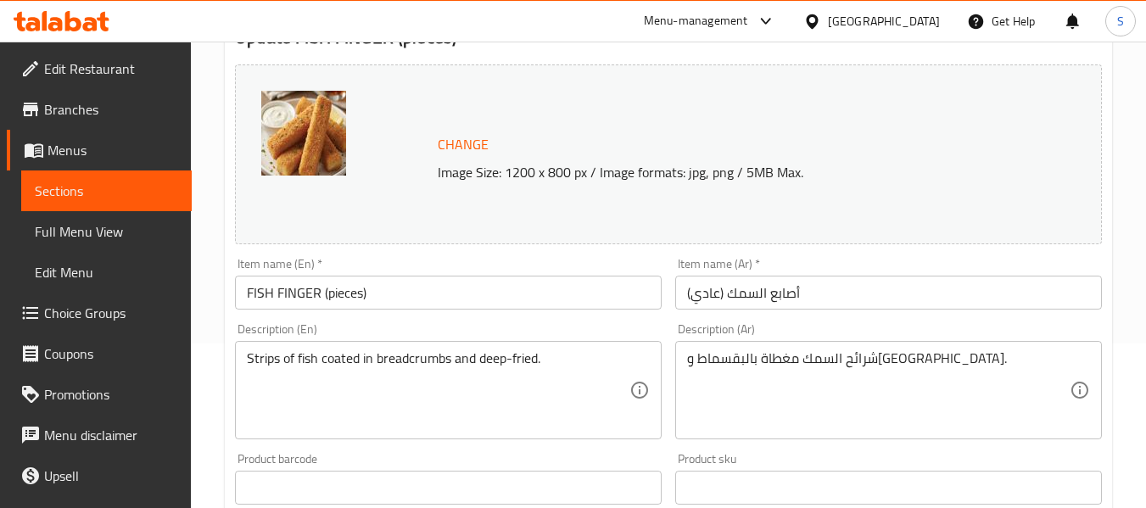
scroll to position [170, 0]
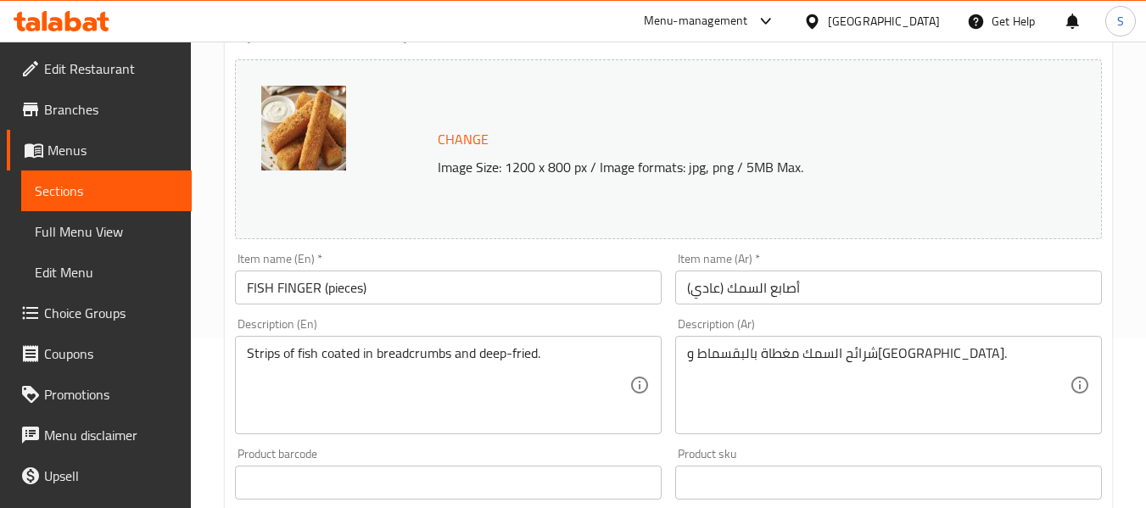
click at [705, 296] on input "أصابع السمك (عادي)" at bounding box center [888, 288] width 427 height 34
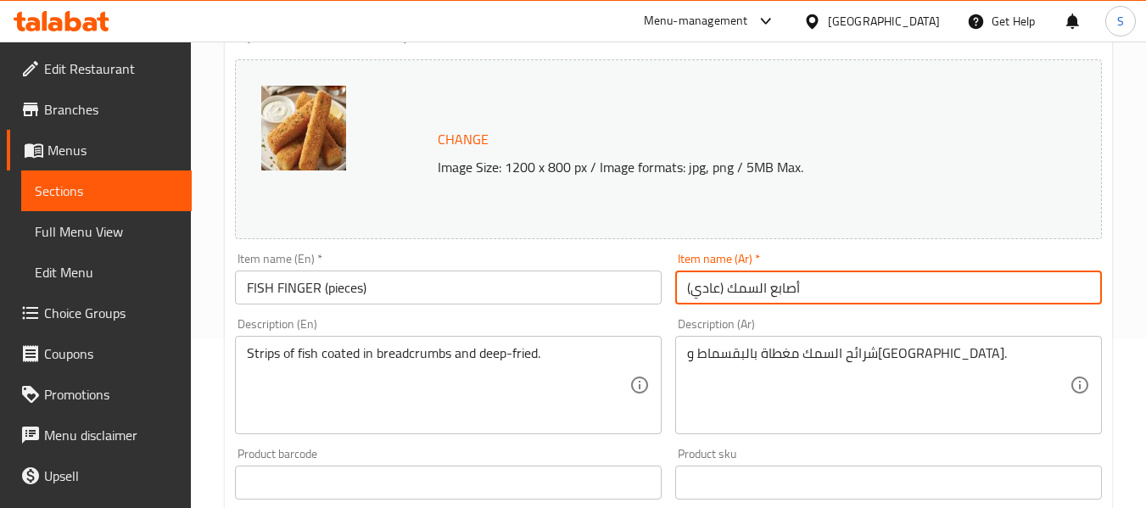
click at [705, 296] on input "أصابع السمك (عادي)" at bounding box center [888, 288] width 427 height 34
paste input "قطع"
type input "أصابع السمك (قطع)"
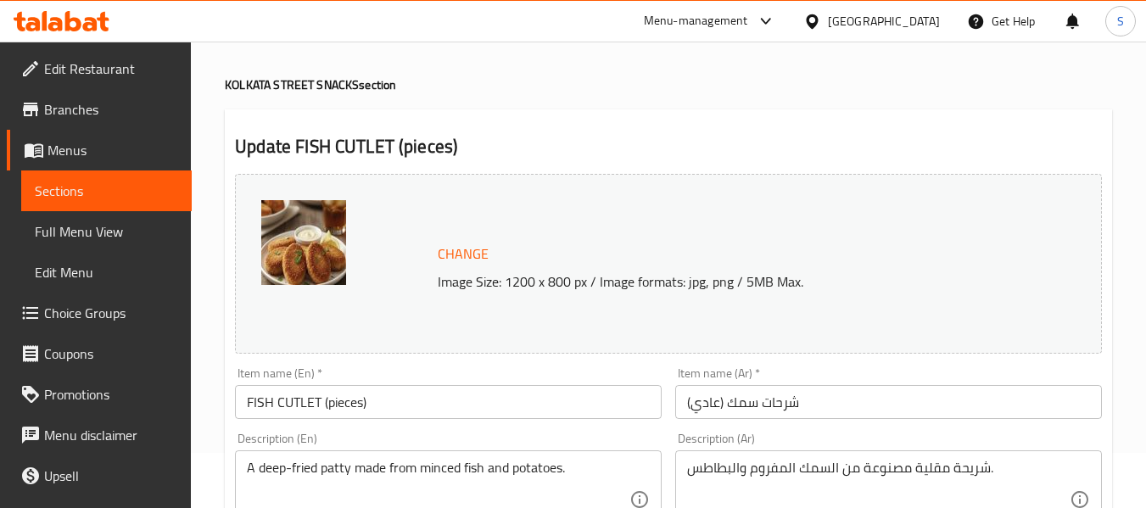
scroll to position [85, 0]
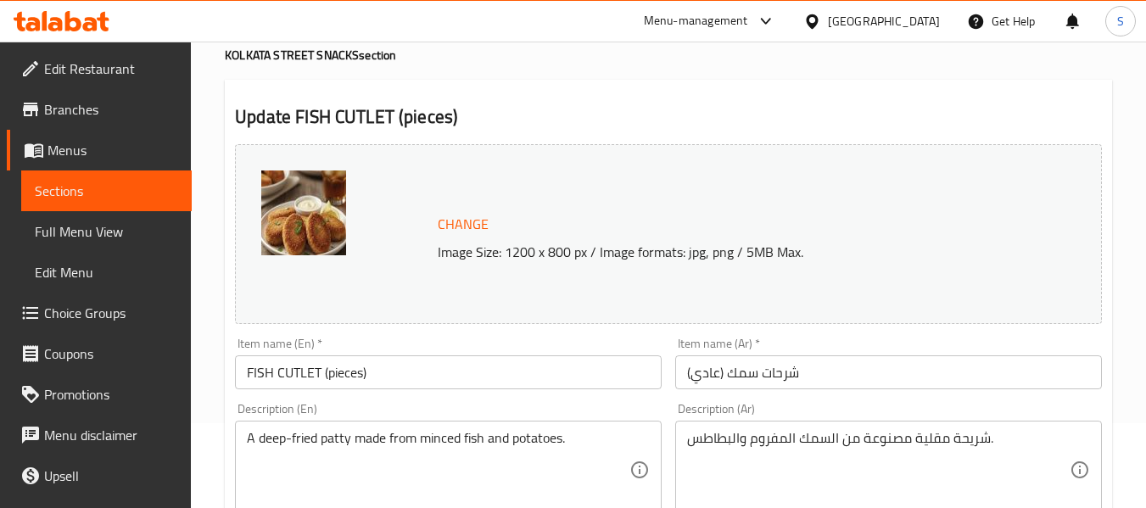
click at [712, 362] on input "شرحات سمك (عادي)" at bounding box center [888, 373] width 427 height 34
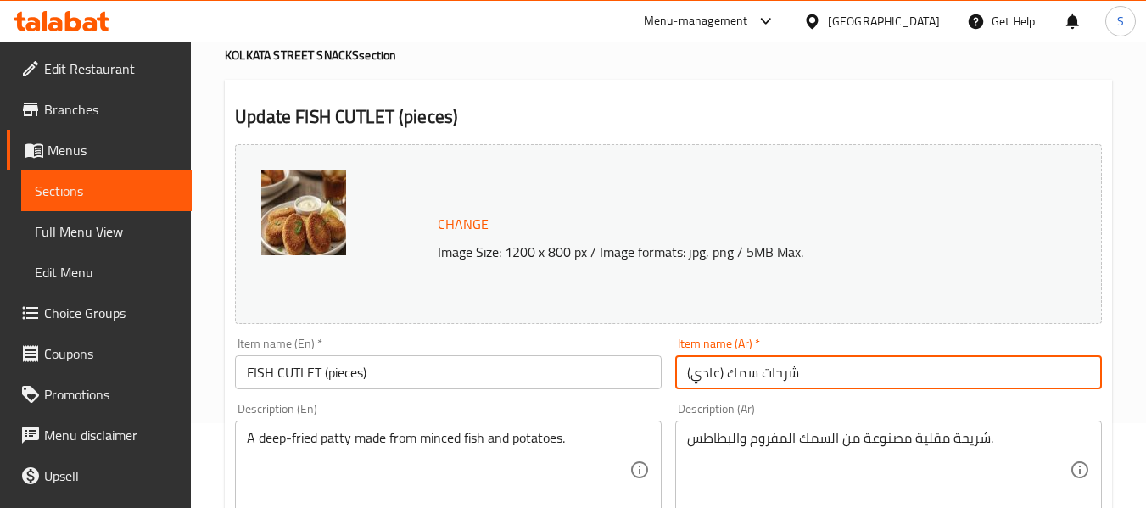
click at [712, 362] on input "شرحات سمك (عادي)" at bounding box center [888, 373] width 427 height 34
paste input "قطع"
type input "شرحات سمك (قطع)"
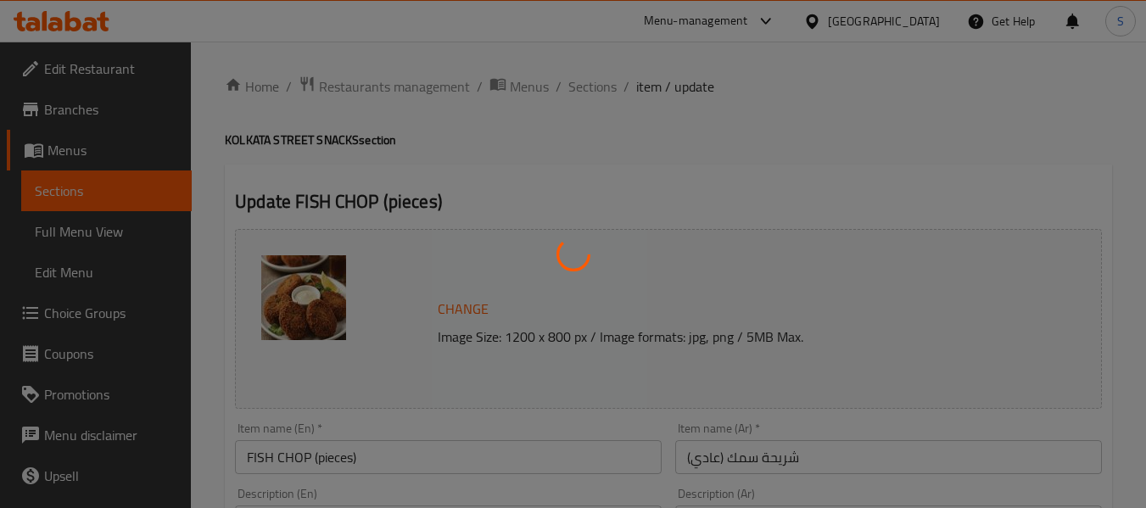
scroll to position [85, 0]
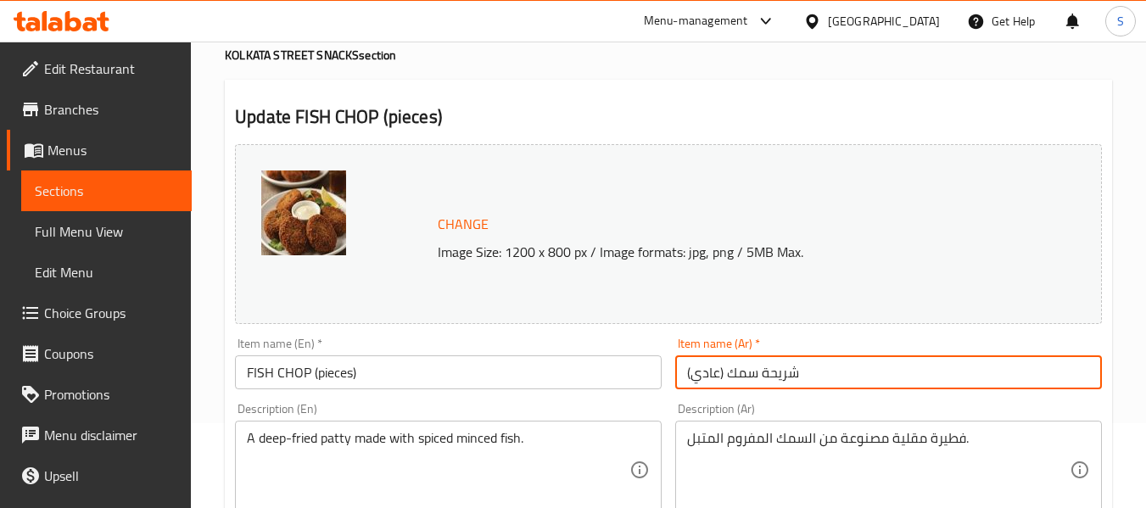
click at [700, 367] on input "شريحة سمك (عادي)" at bounding box center [888, 373] width 427 height 34
paste input "قطع"
type input "شريحة سمك (قطع)"
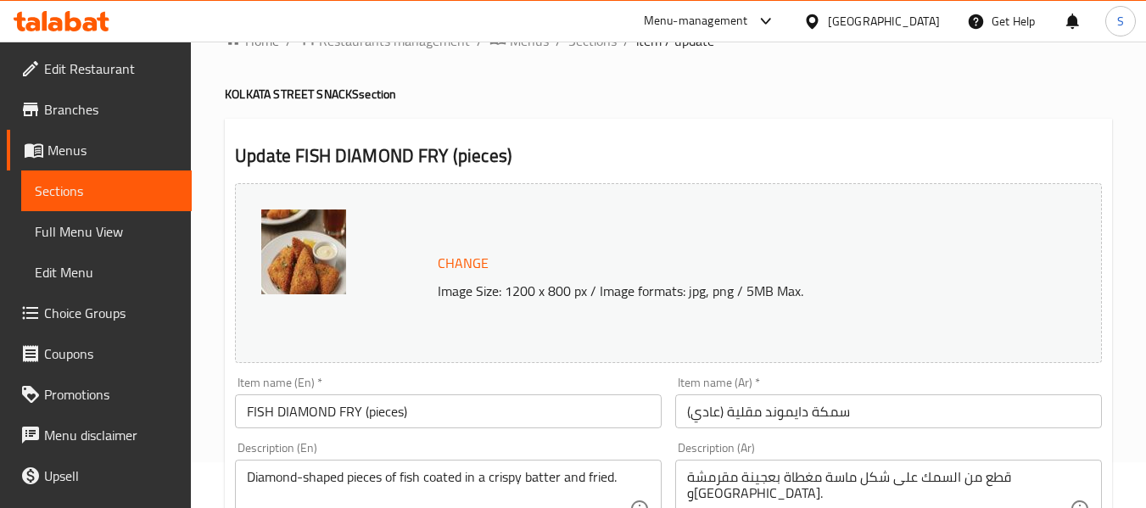
scroll to position [170, 0]
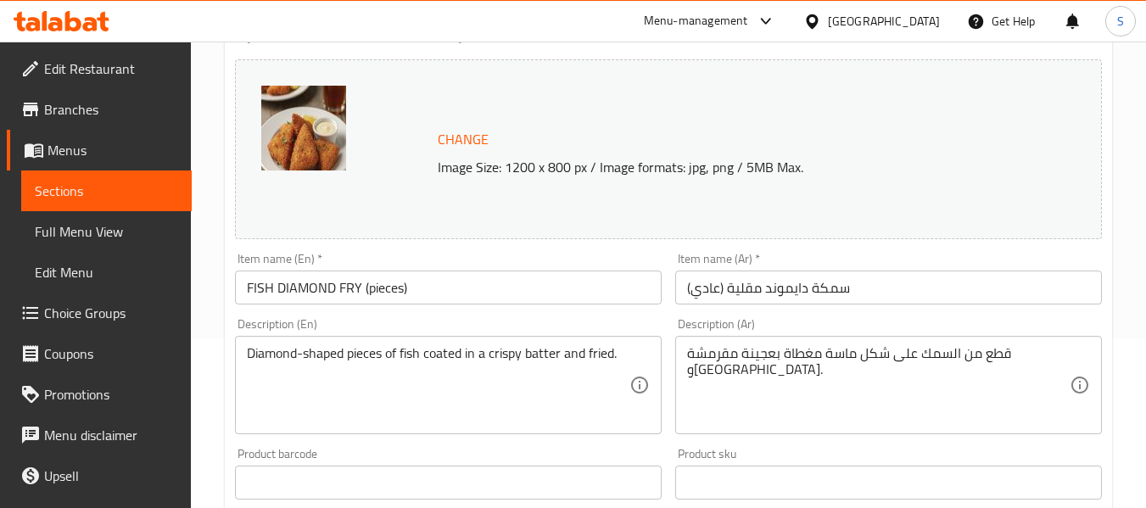
click at [709, 293] on input "سمكة دايموند مقلية (عادي)" at bounding box center [888, 288] width 427 height 34
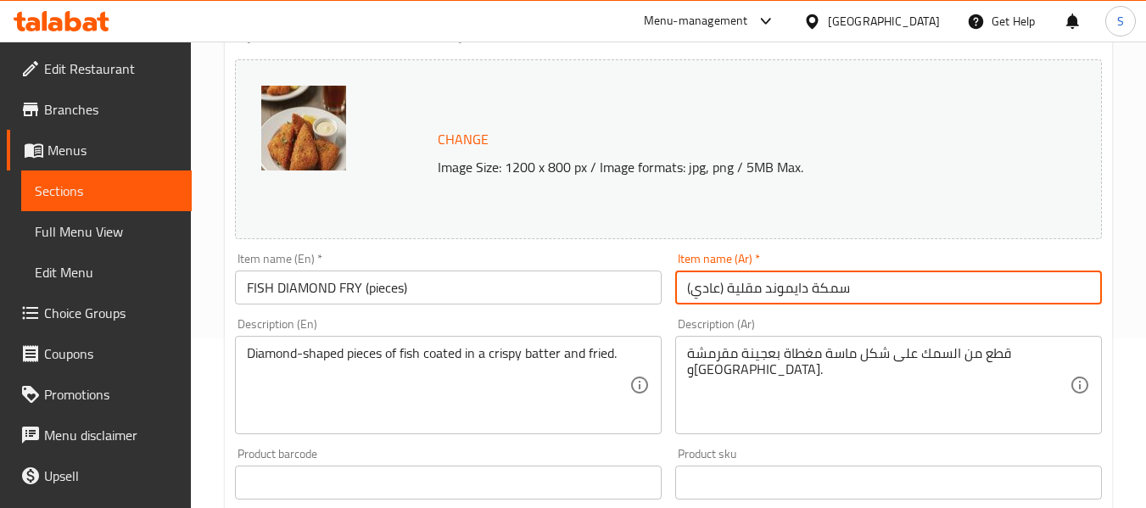
click at [709, 293] on input "سمكة دايموند مقلية (عادي)" at bounding box center [888, 288] width 427 height 34
paste input "قطع"
type input "سمكة دايموند مقلية (قطع)"
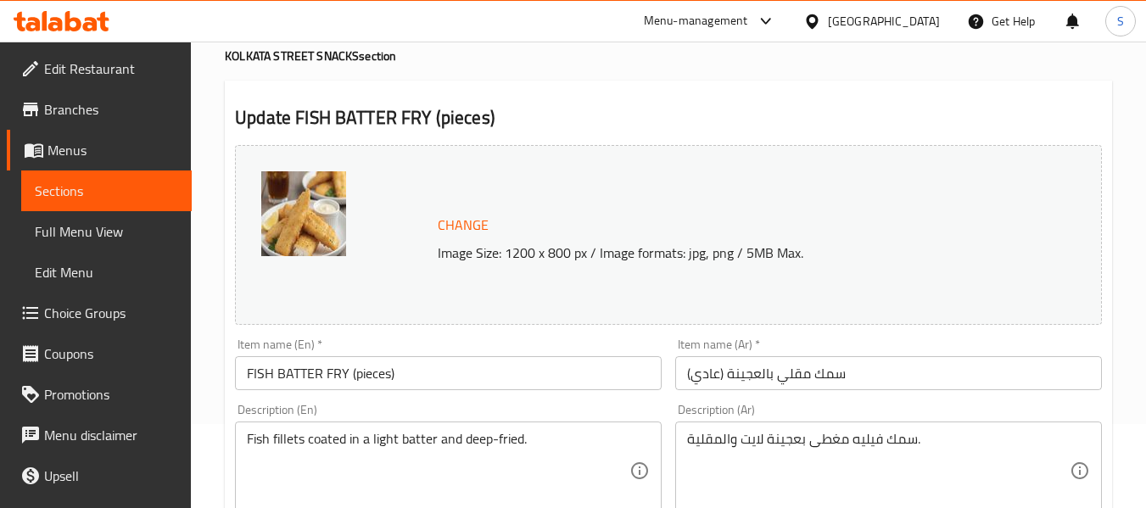
scroll to position [85, 0]
click at [701, 378] on input "سمك مقلي بالعجينة (عادي)" at bounding box center [888, 373] width 427 height 34
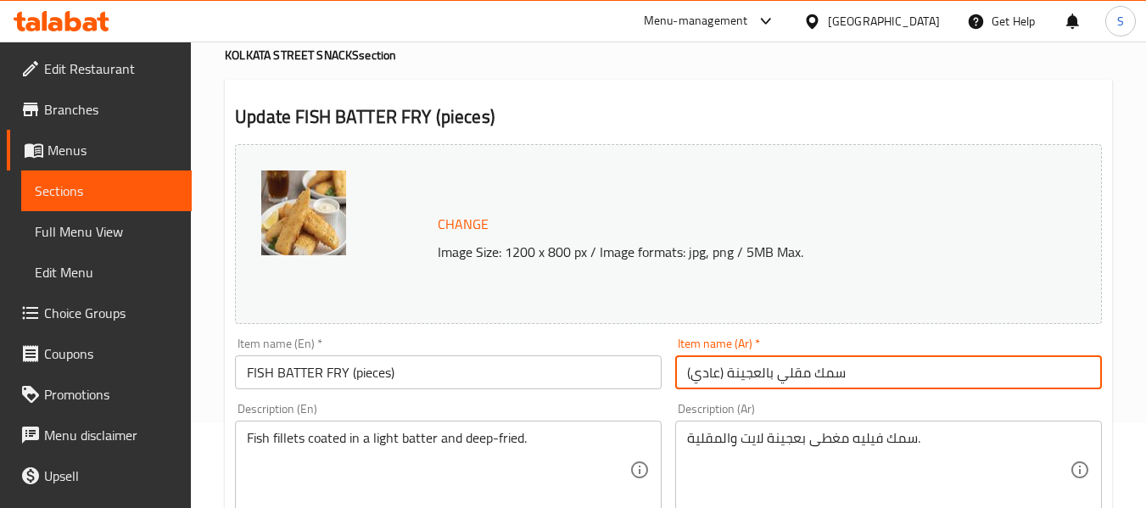
click at [701, 378] on input "سمك مقلي بالعجينة (عادي)" at bounding box center [888, 373] width 427 height 34
paste input "قطع"
type input "سمك مقلي بالعجينة (قطع)"
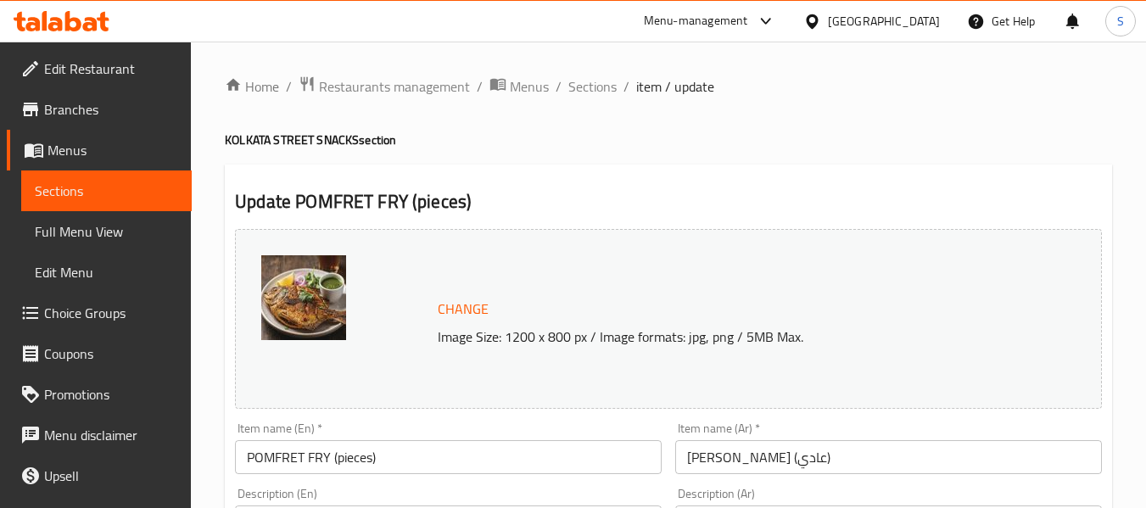
scroll to position [85, 0]
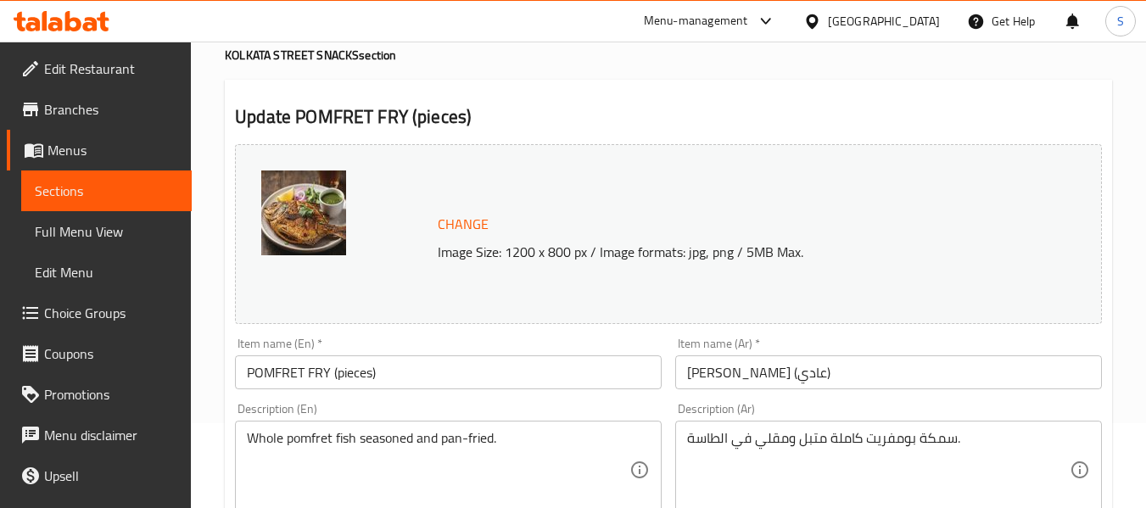
click at [707, 372] on input "بومفريت فراي (عادي)" at bounding box center [888, 373] width 427 height 34
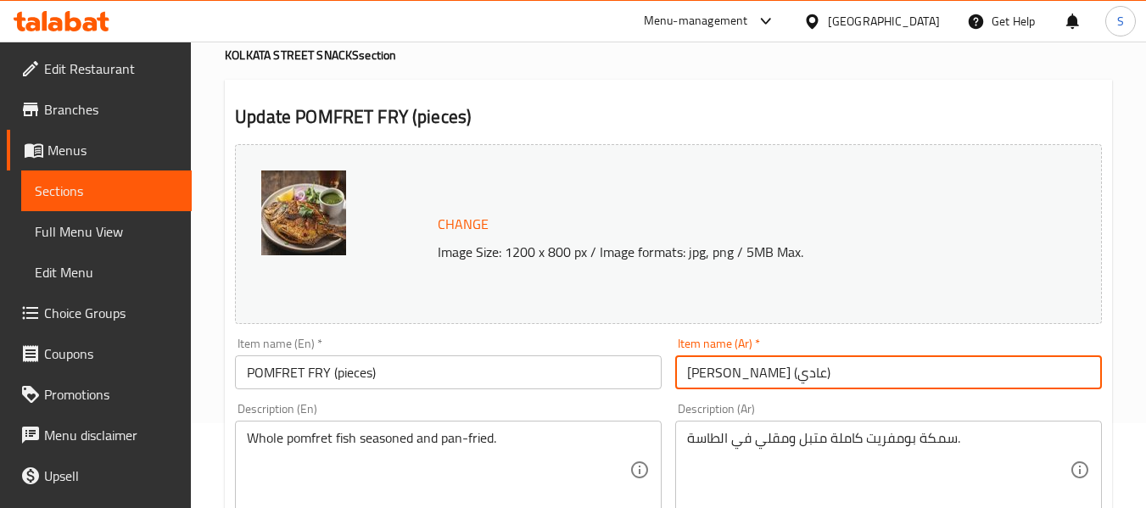
click at [707, 372] on input "بومفريت فراي (عادي)" at bounding box center [888, 373] width 427 height 34
paste input "قطع"
type input "بومفريت فراي (قطع)"
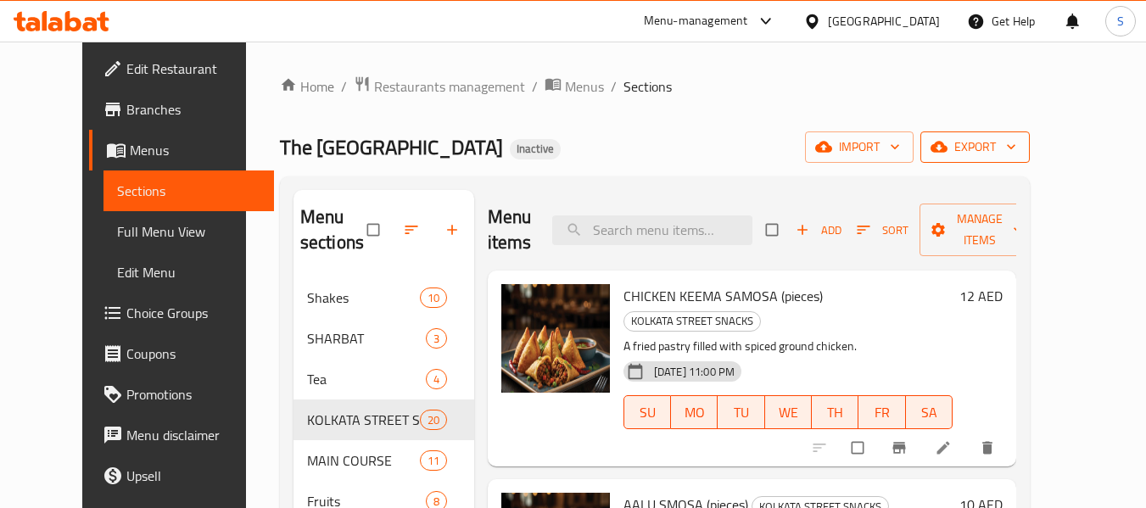
click at [1017, 140] on span "export" at bounding box center [975, 147] width 82 height 21
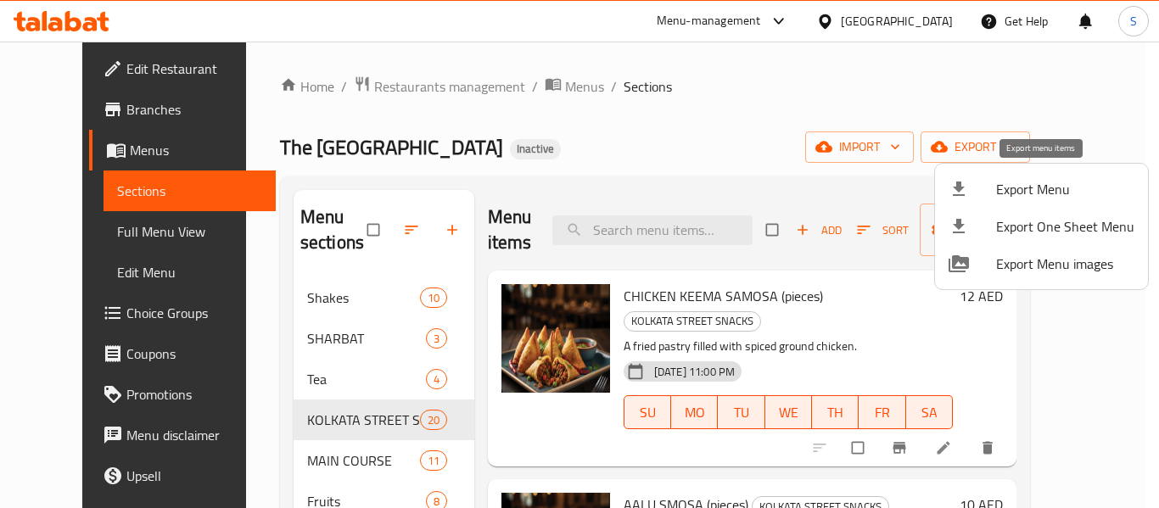
click at [1048, 187] on span "Export Menu" at bounding box center [1065, 189] width 138 height 20
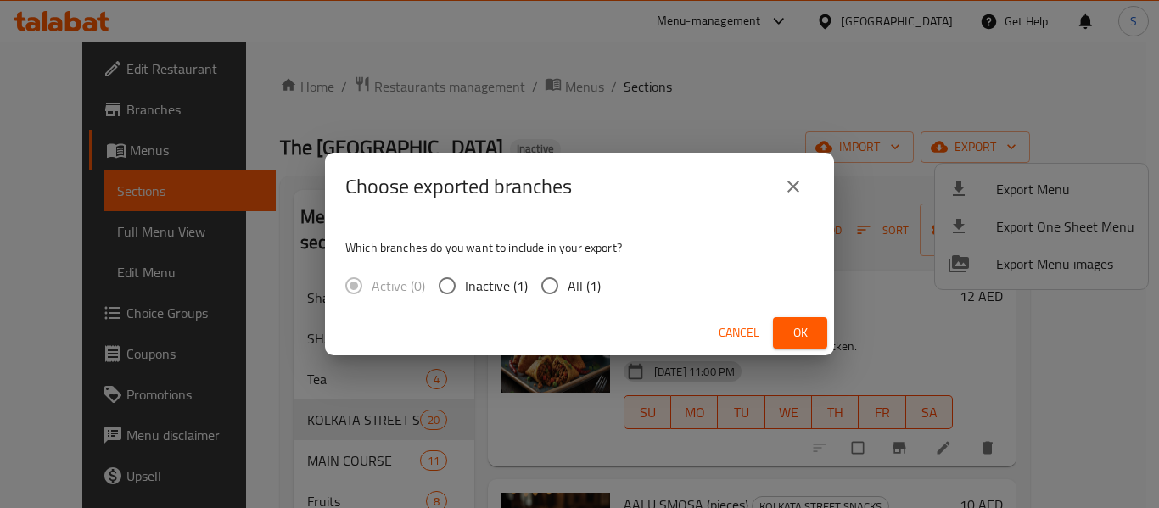
click at [571, 286] on span "All (1)" at bounding box center [584, 286] width 33 height 20
click at [568, 286] on input "All (1)" at bounding box center [550, 286] width 36 height 36
radio input "true"
click at [796, 331] on span "Ok" at bounding box center [800, 332] width 27 height 21
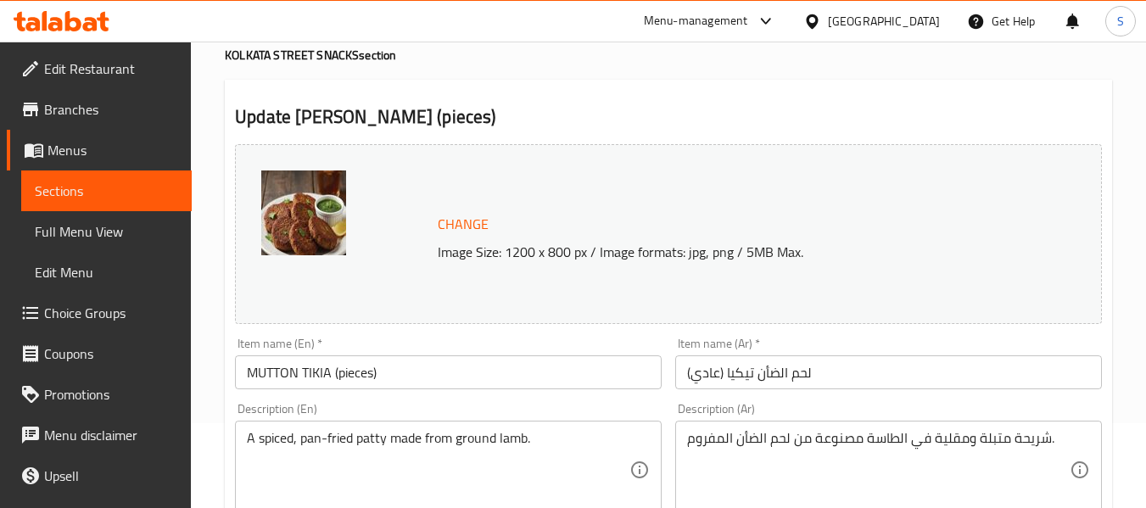
scroll to position [170, 0]
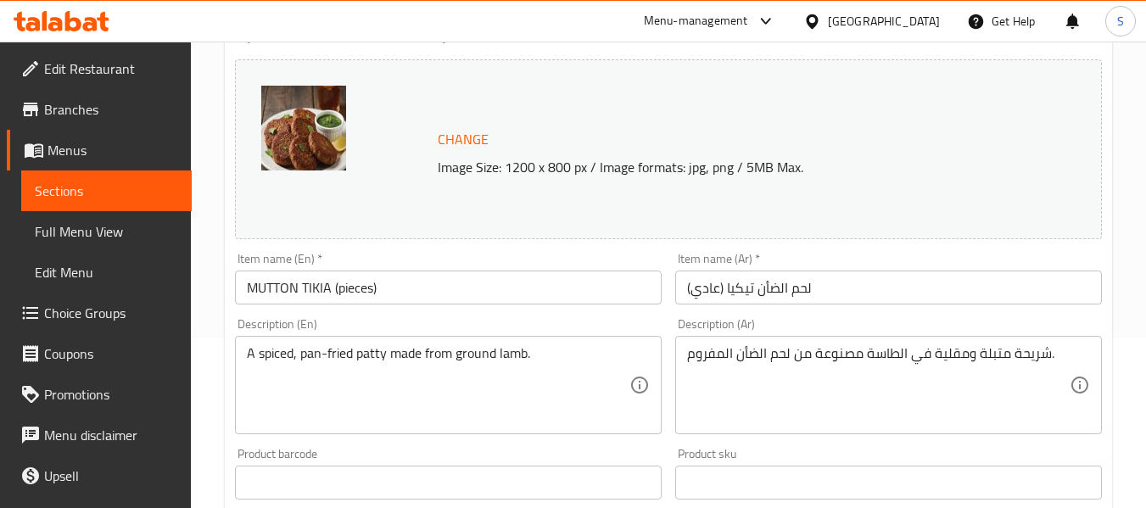
click at [704, 289] on input "لحم الضأن تيكيا (عادي)" at bounding box center [888, 288] width 427 height 34
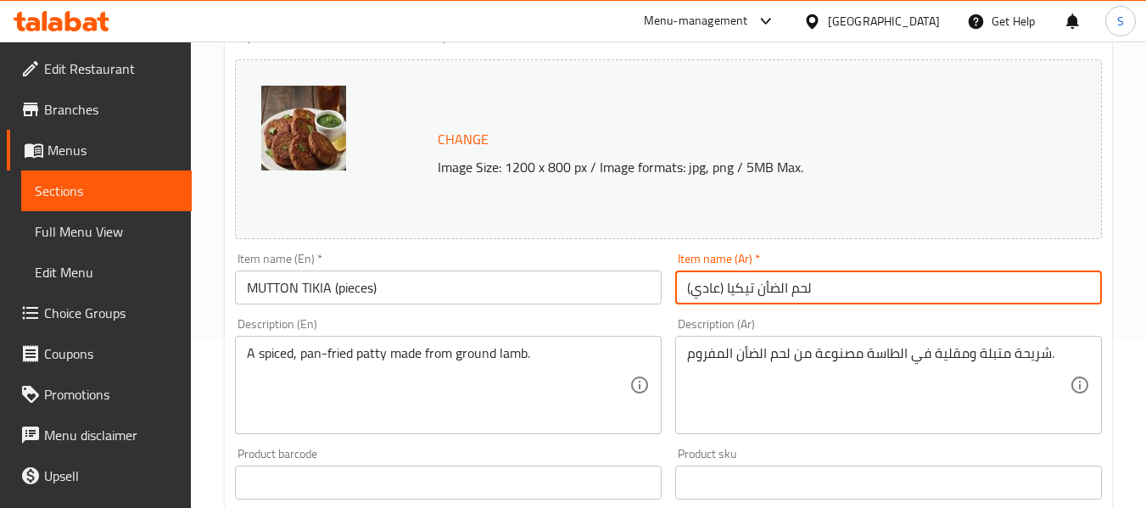
click at [706, 289] on input "لحم الضأن تيكيا (عادي)" at bounding box center [888, 288] width 427 height 34
paste input "قطع"
type input "لحم الضأن تيكيا (قطع)"
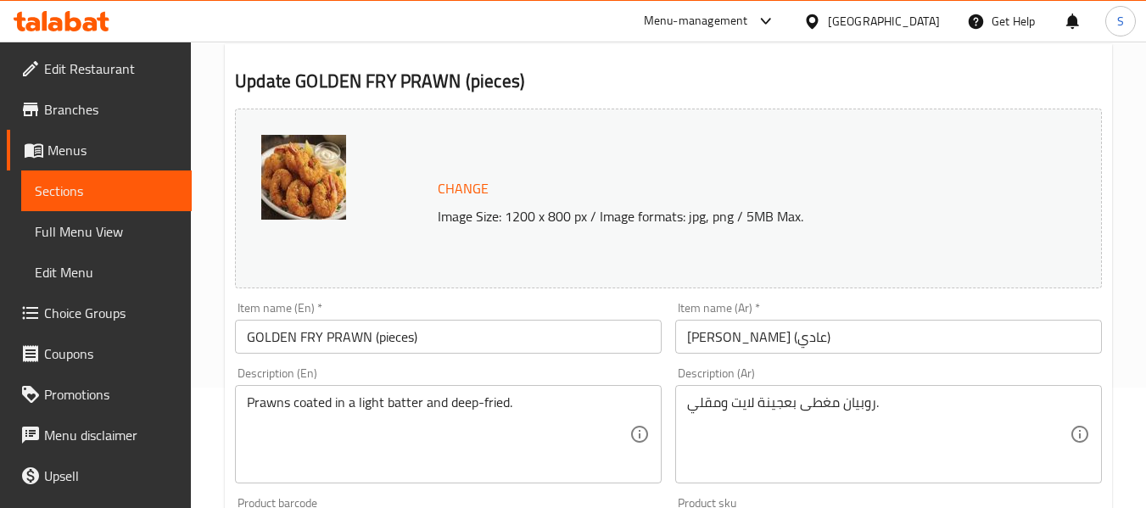
scroll to position [170, 0]
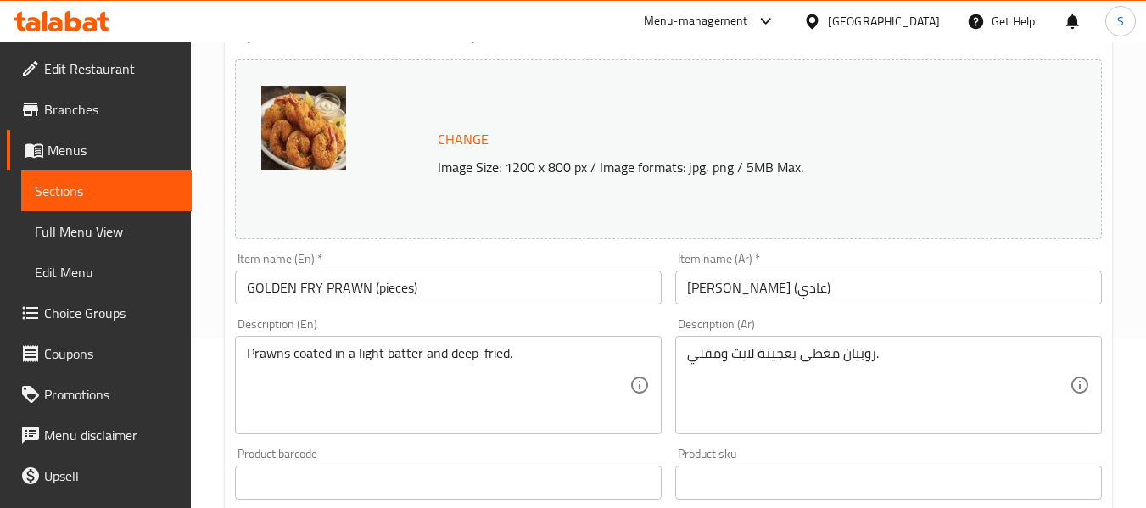
click at [714, 281] on input "[PERSON_NAME] (عادي)" at bounding box center [888, 288] width 427 height 34
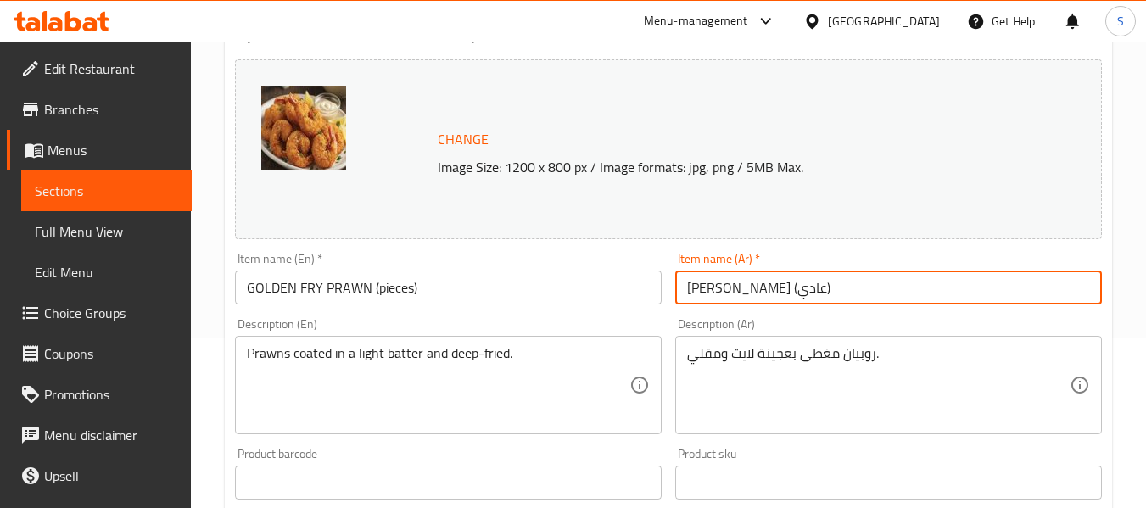
click at [714, 281] on input "[PERSON_NAME] (عادي)" at bounding box center [888, 288] width 427 height 34
paste input "قطع"
type input "[PERSON_NAME] (قطع)"
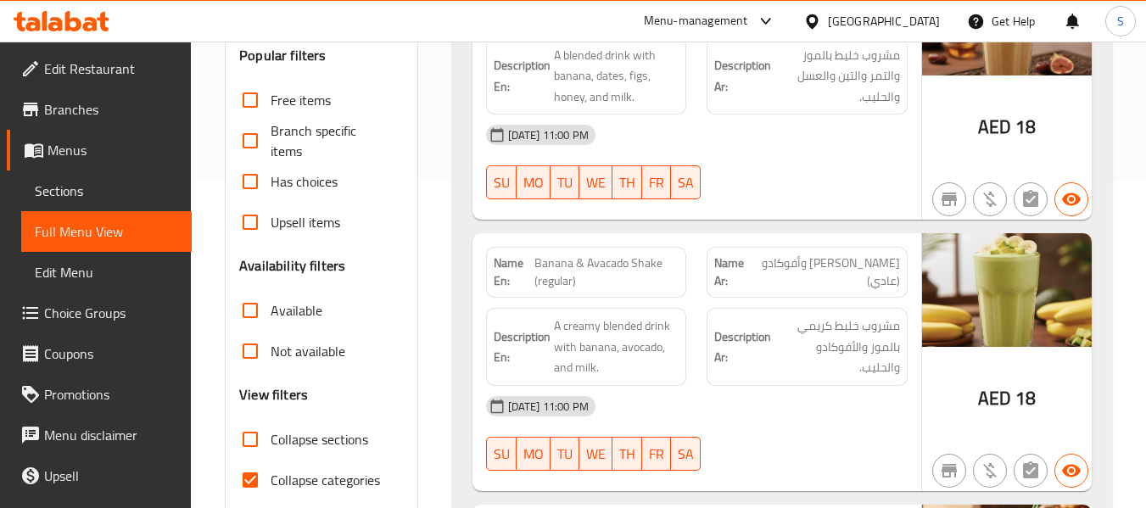
scroll to position [424, 0]
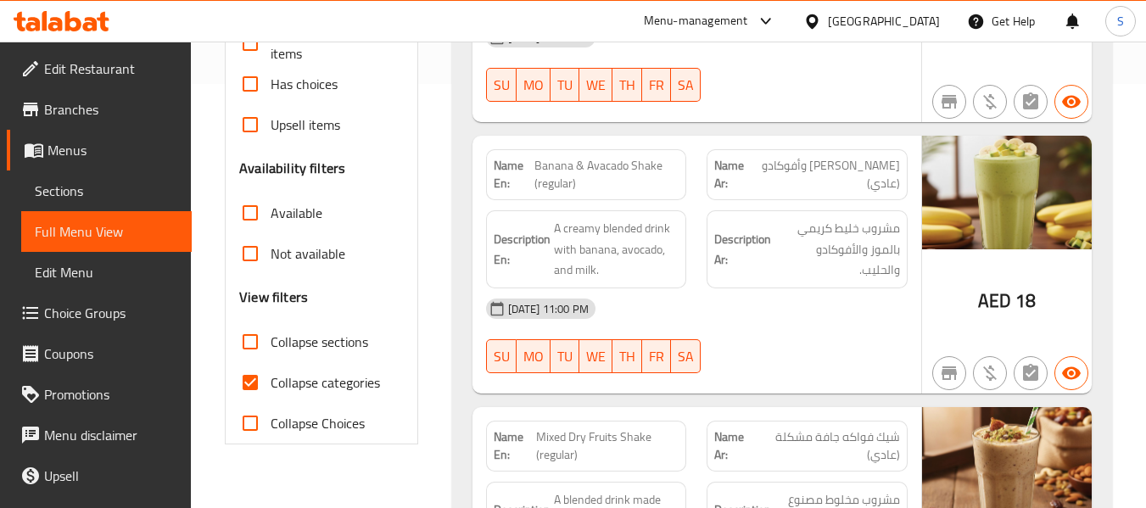
click at [298, 386] on span "Collapse categories" at bounding box center [325, 382] width 109 height 20
click at [271, 386] on input "Collapse categories" at bounding box center [250, 382] width 41 height 41
checkbox input "false"
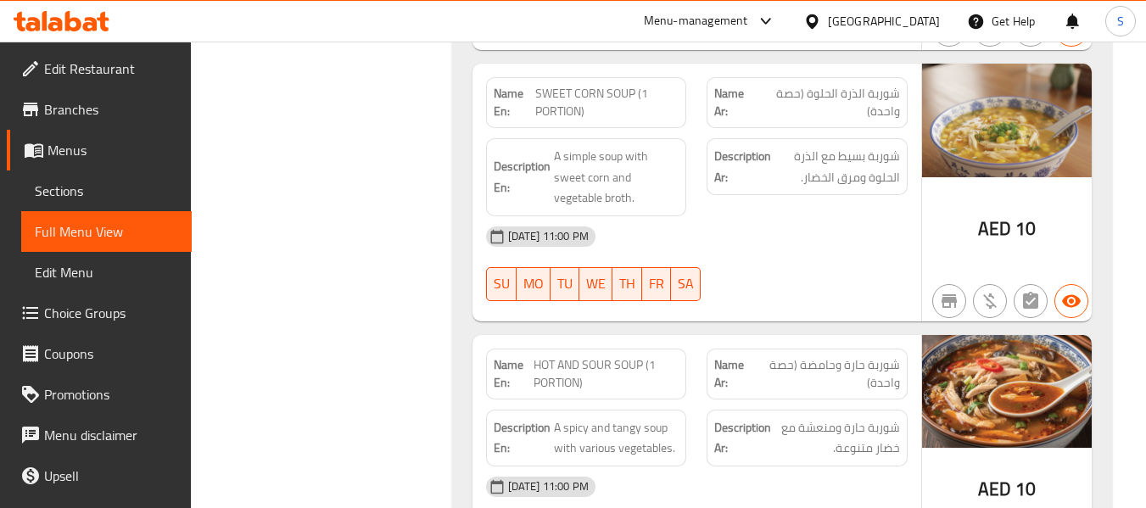
scroll to position [36362, 0]
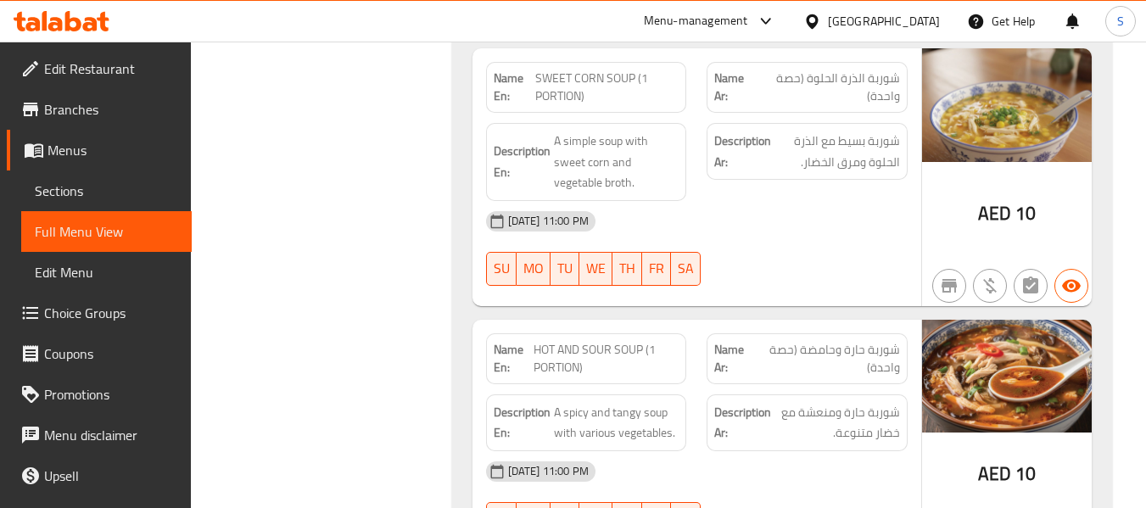
click at [98, 71] on span "Edit Restaurant" at bounding box center [111, 69] width 134 height 20
